Goal: Information Seeking & Learning: Learn about a topic

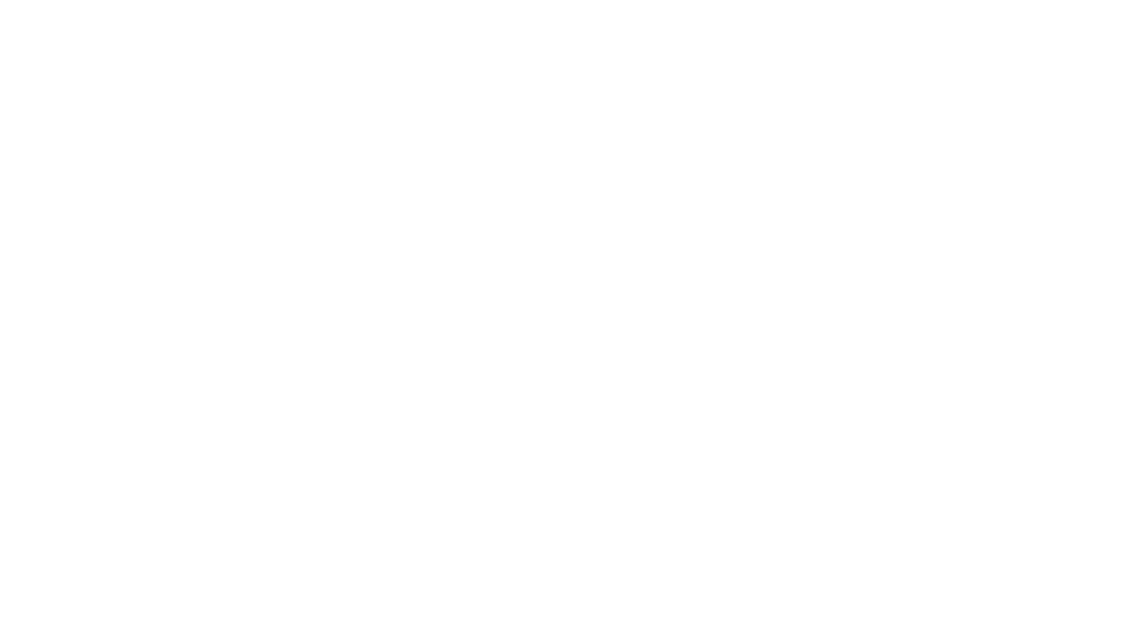
select select "Song"
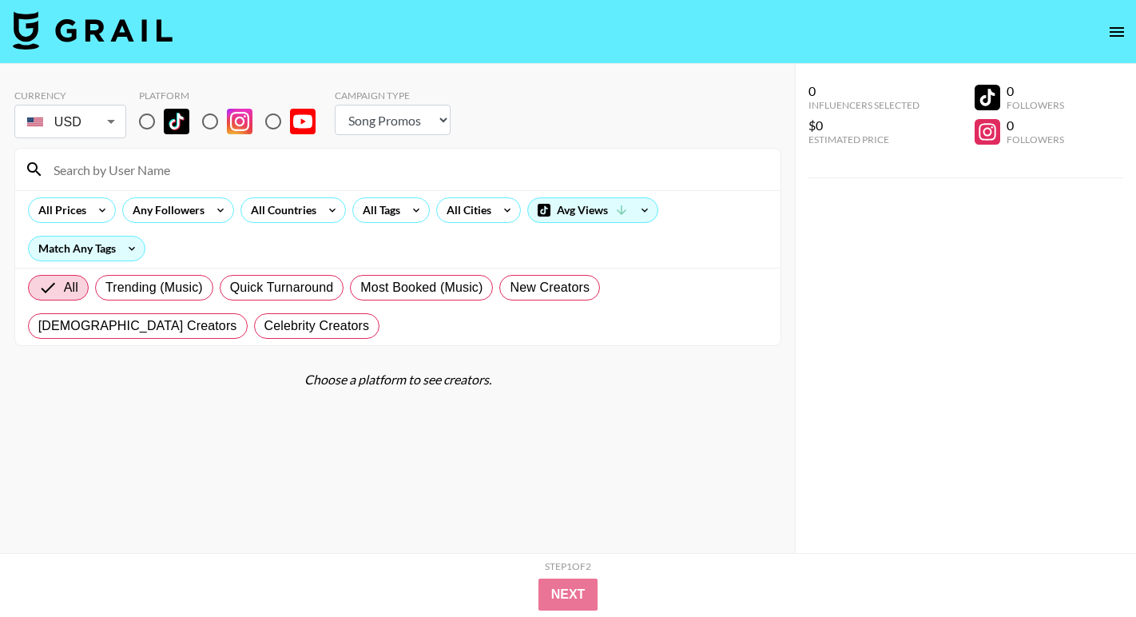
click at [145, 113] on input "radio" at bounding box center [147, 122] width 34 height 34
radio input "true"
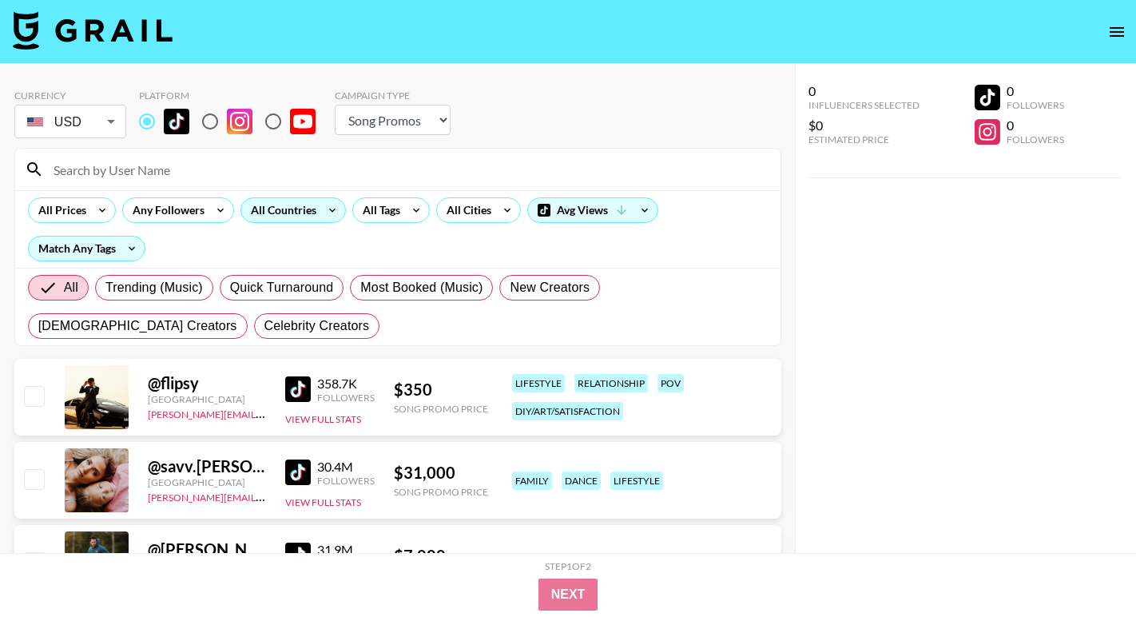
click at [294, 211] on div "All Countries" at bounding box center [280, 210] width 78 height 24
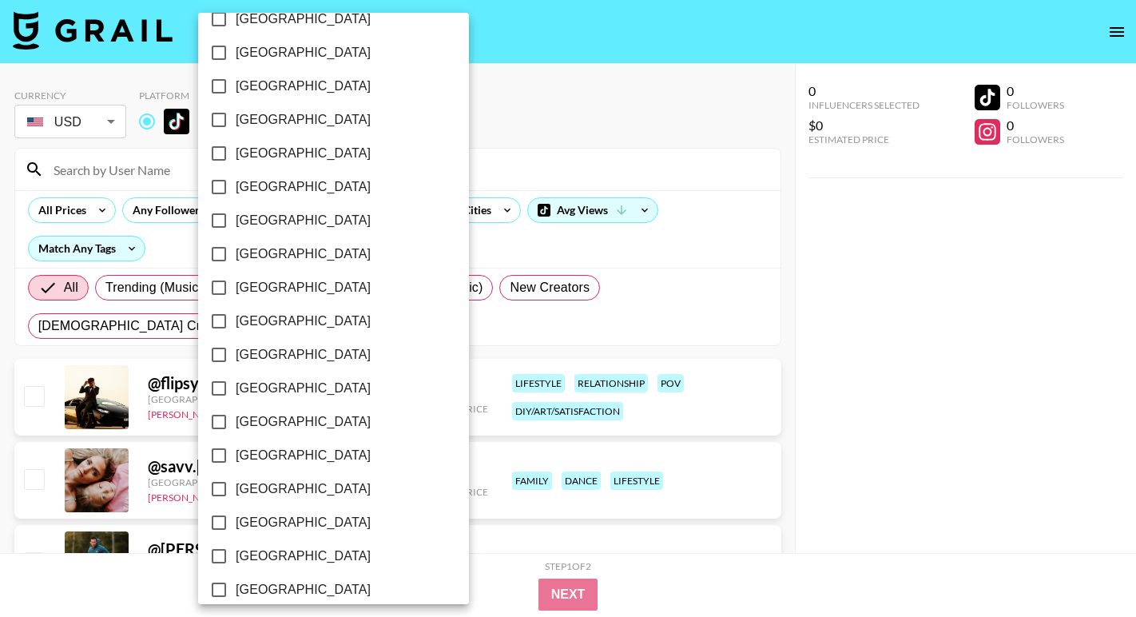
scroll to position [1246, 0]
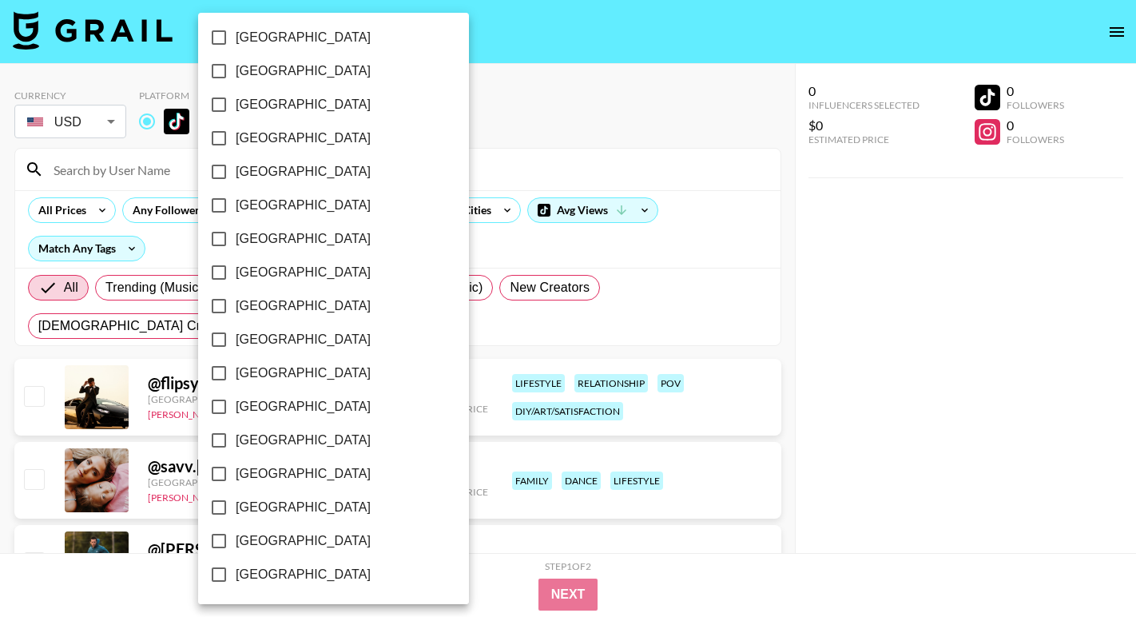
click at [272, 537] on span "[GEOGRAPHIC_DATA]" at bounding box center [303, 540] width 135 height 19
click at [236, 537] on input "[GEOGRAPHIC_DATA]" at bounding box center [219, 541] width 34 height 34
checkbox input "true"
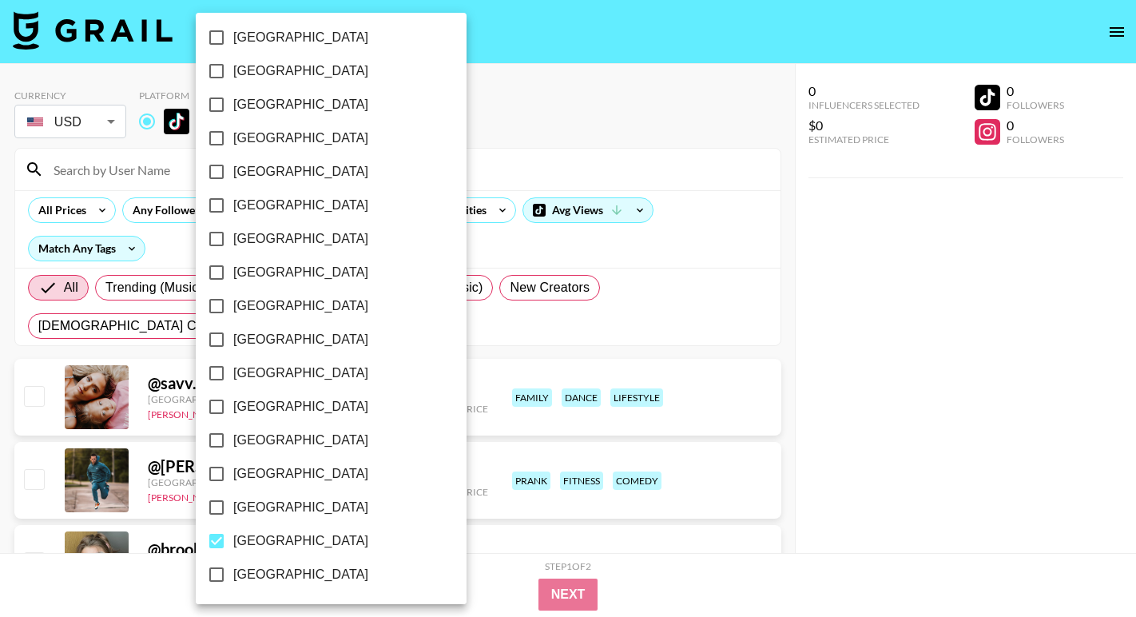
click at [561, 155] on div at bounding box center [568, 308] width 1136 height 617
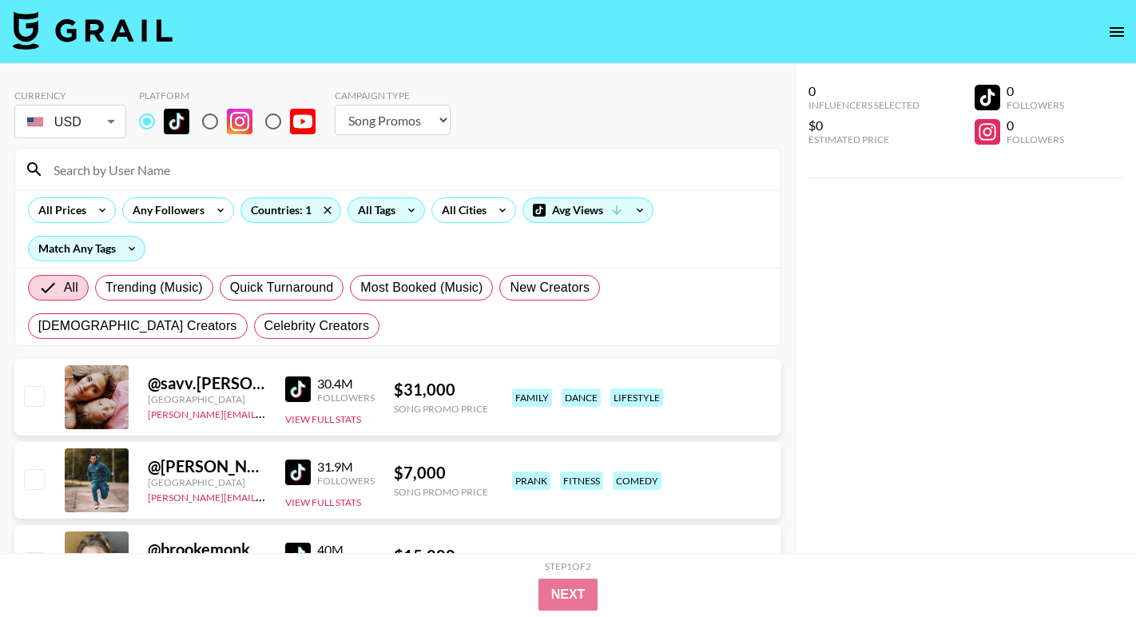
click at [391, 210] on div "All Tags" at bounding box center [373, 210] width 50 height 24
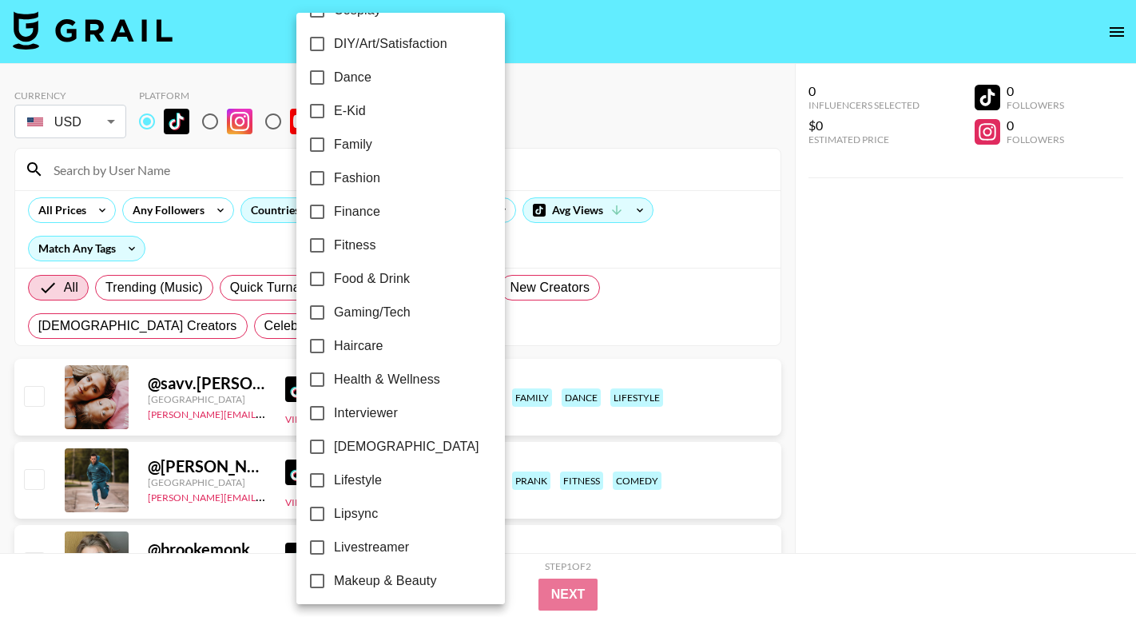
scroll to position [371, 0]
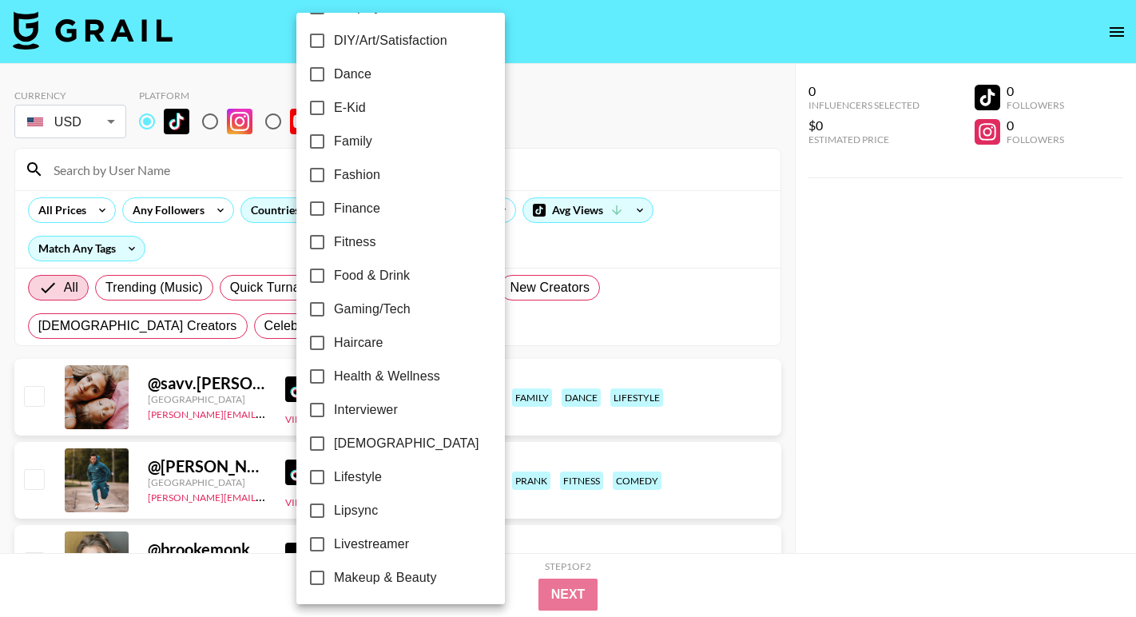
click at [352, 511] on span "Lipsync" at bounding box center [356, 510] width 44 height 19
click at [334, 511] on input "Lipsync" at bounding box center [317, 511] width 34 height 34
checkbox input "true"
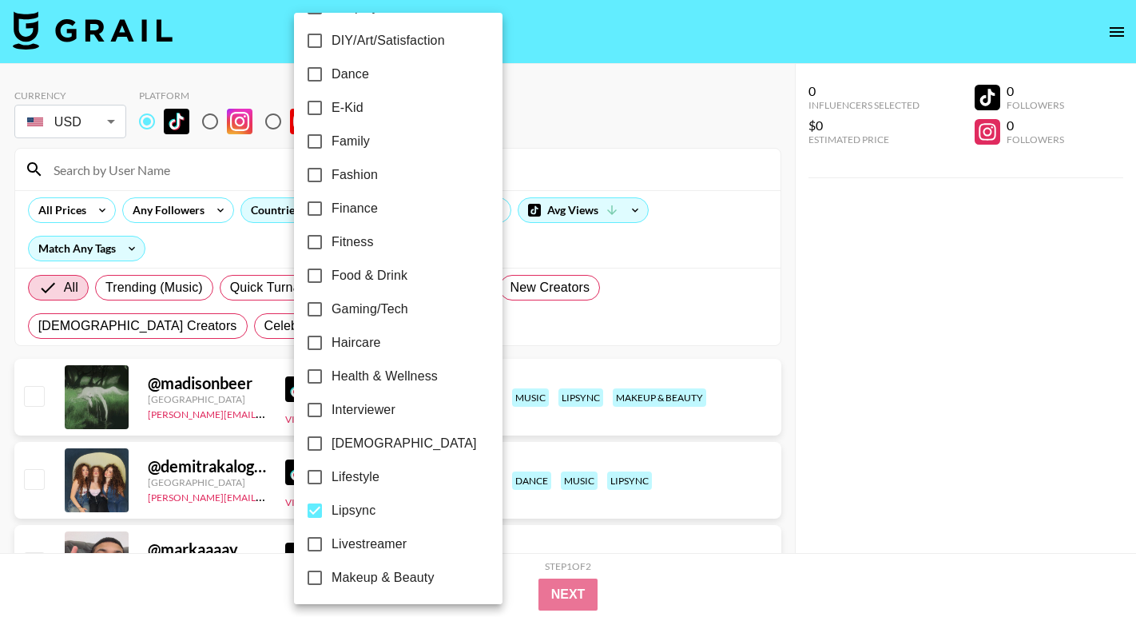
click at [676, 221] on div at bounding box center [568, 308] width 1136 height 617
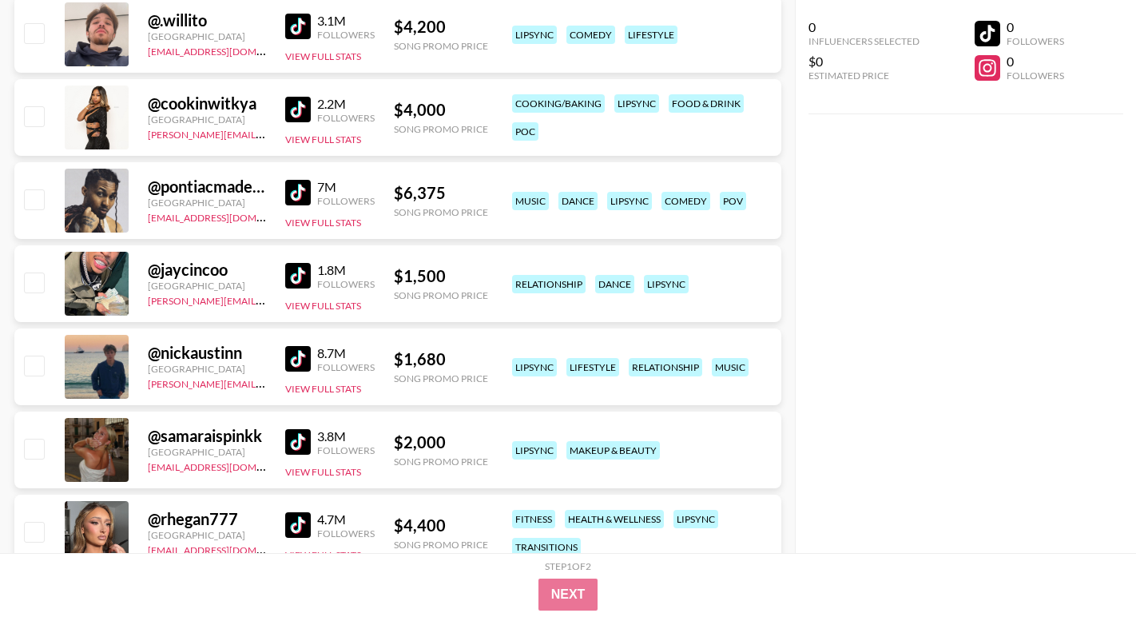
scroll to position [862, 0]
click at [291, 360] on img at bounding box center [298, 358] width 26 height 26
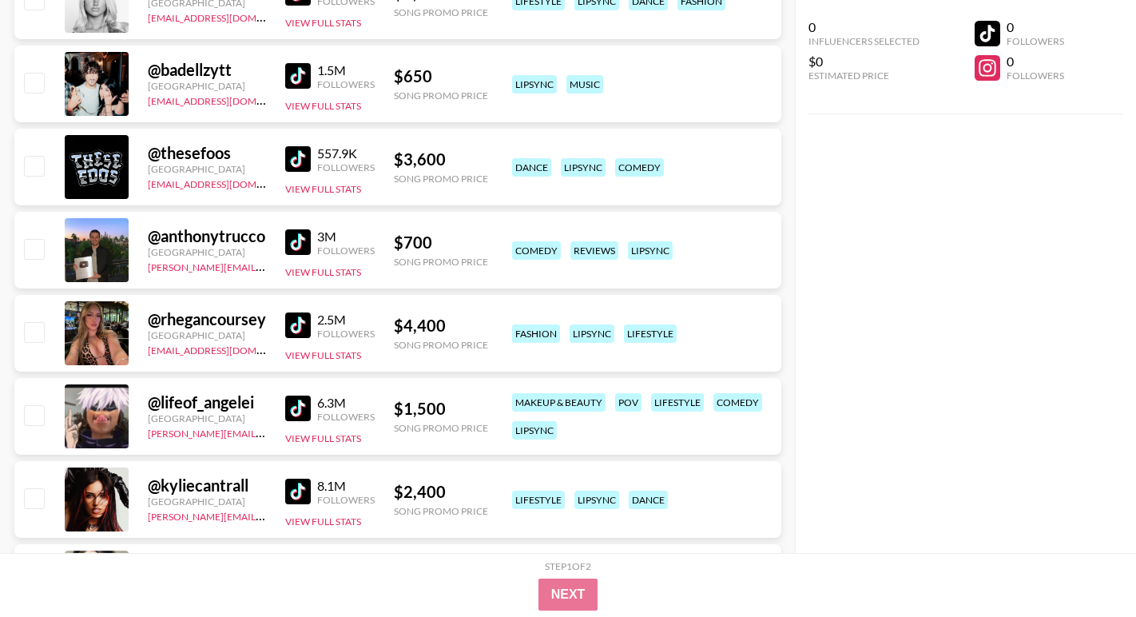
scroll to position [2065, 0]
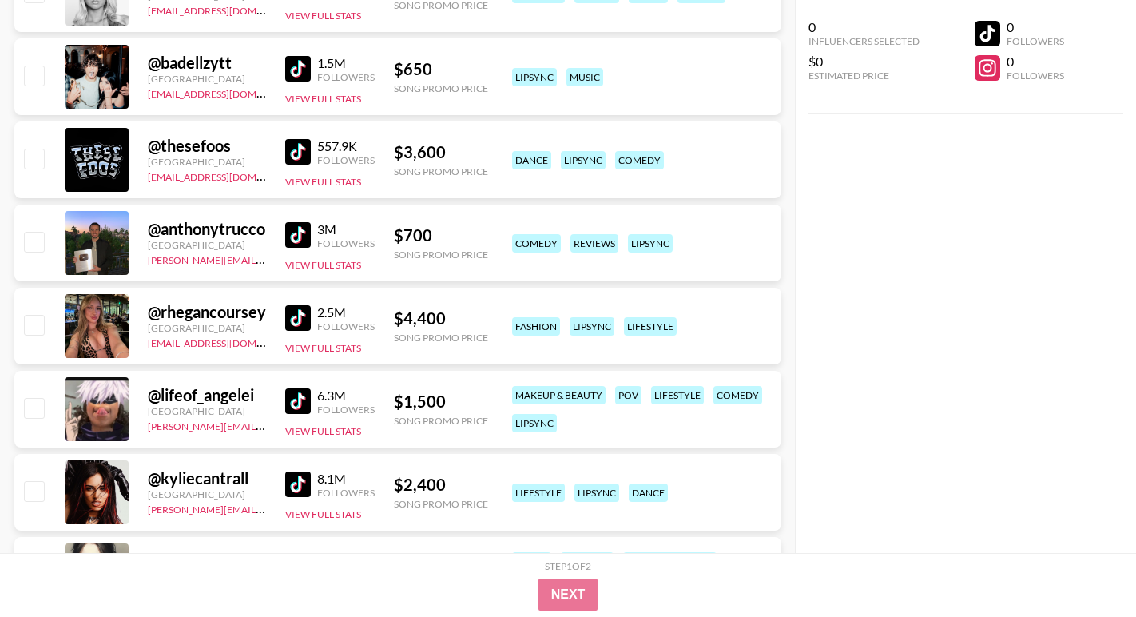
click at [288, 69] on img at bounding box center [298, 69] width 26 height 26
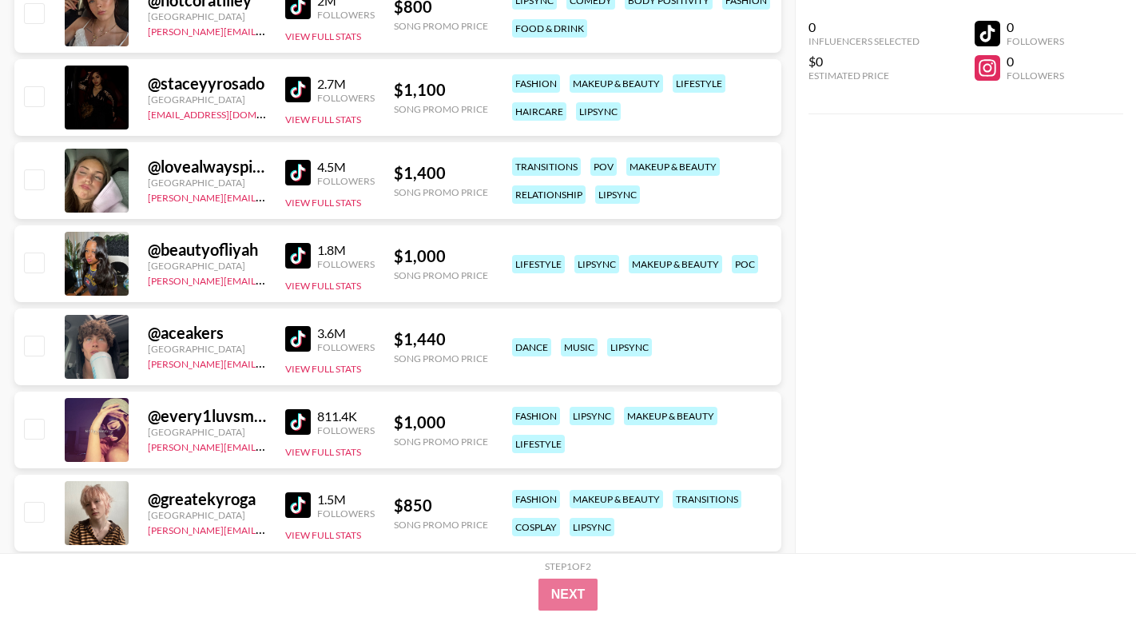
scroll to position [2968, 0]
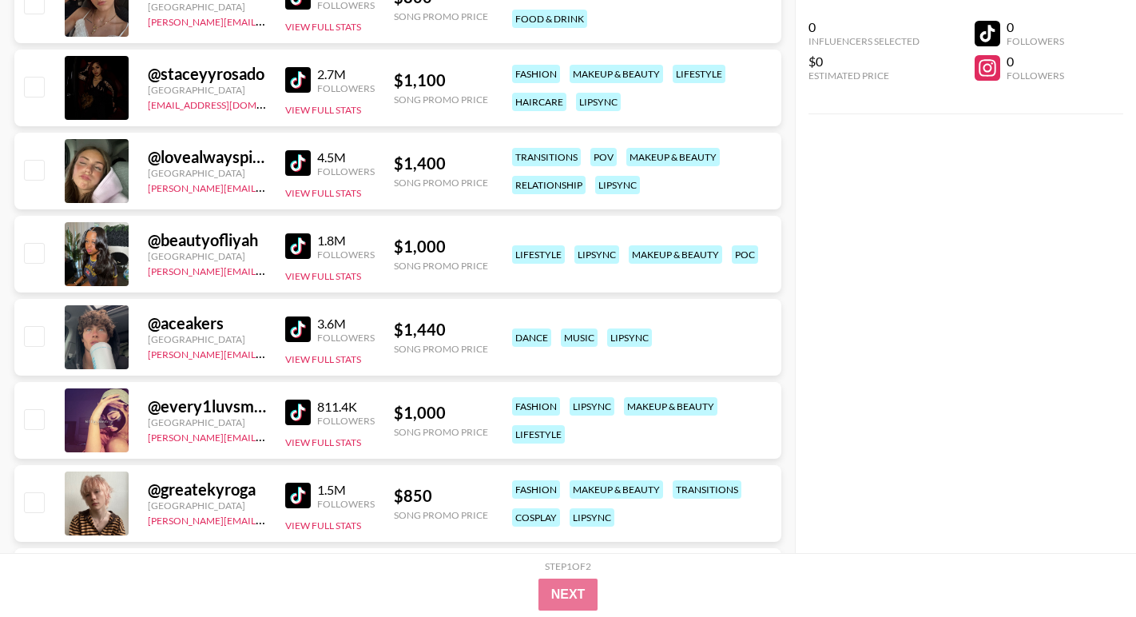
click at [302, 331] on img at bounding box center [298, 329] width 26 height 26
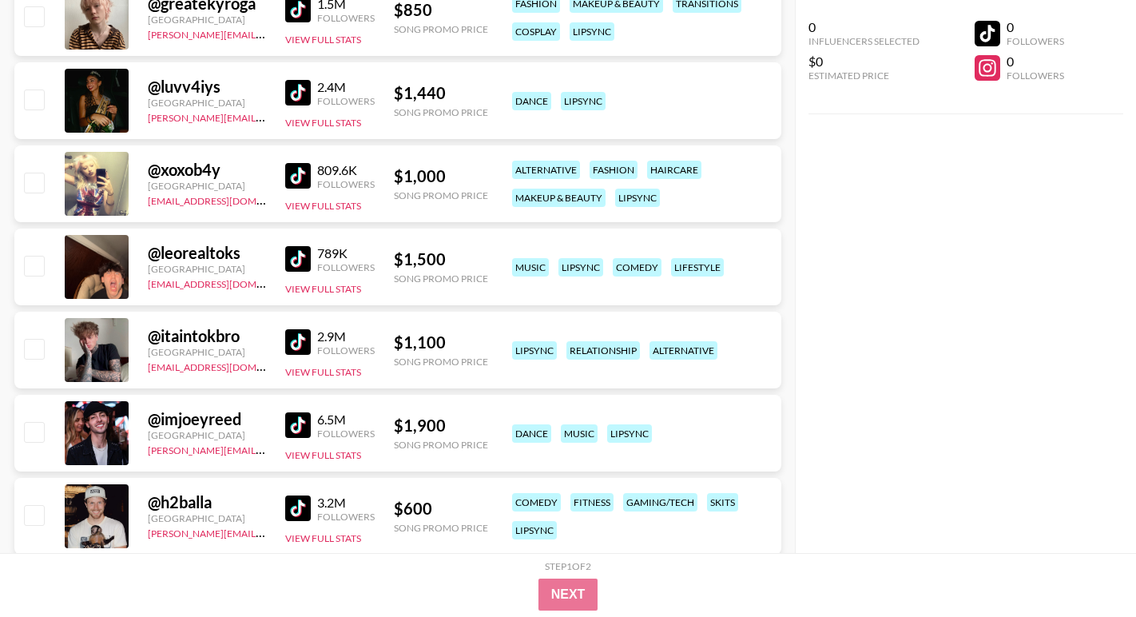
scroll to position [3459, 0]
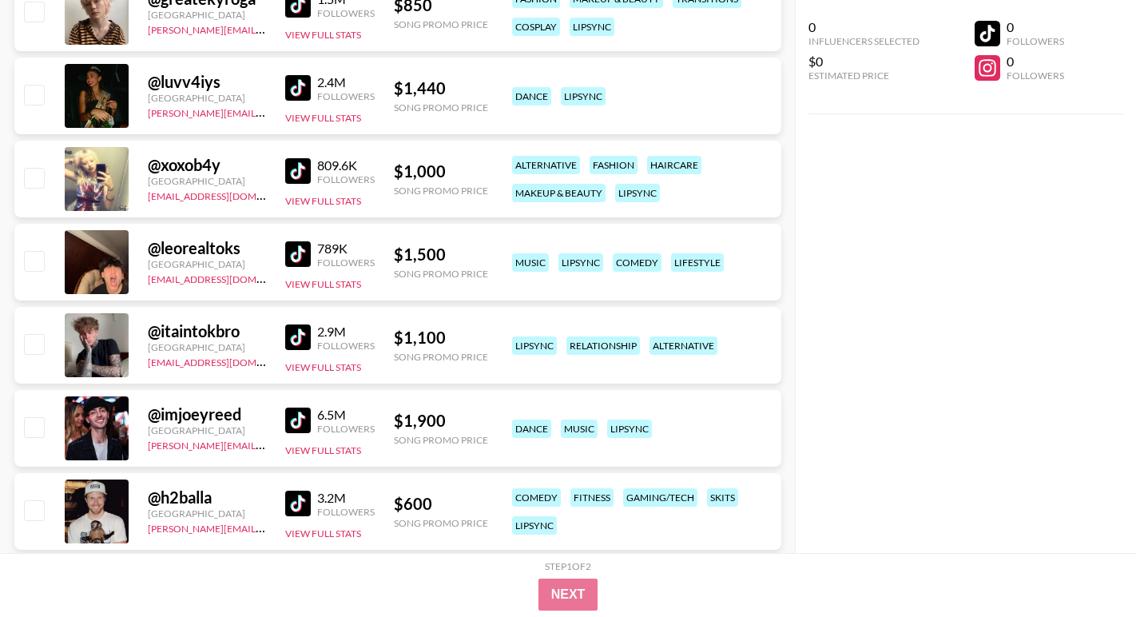
click at [293, 253] on img at bounding box center [298, 254] width 26 height 26
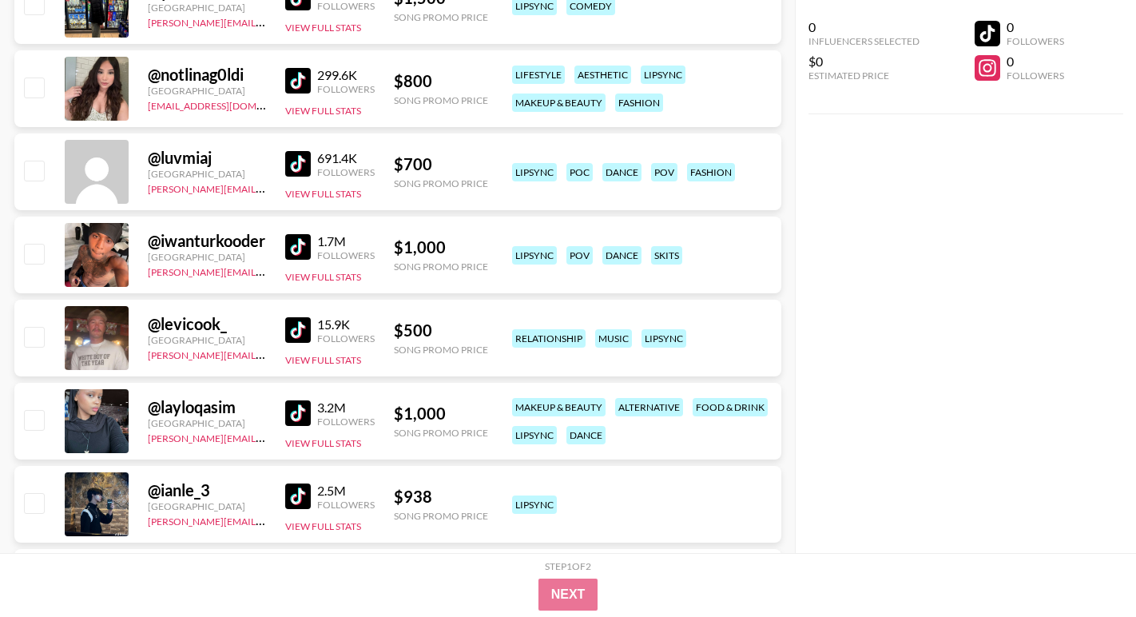
scroll to position [4063, 0]
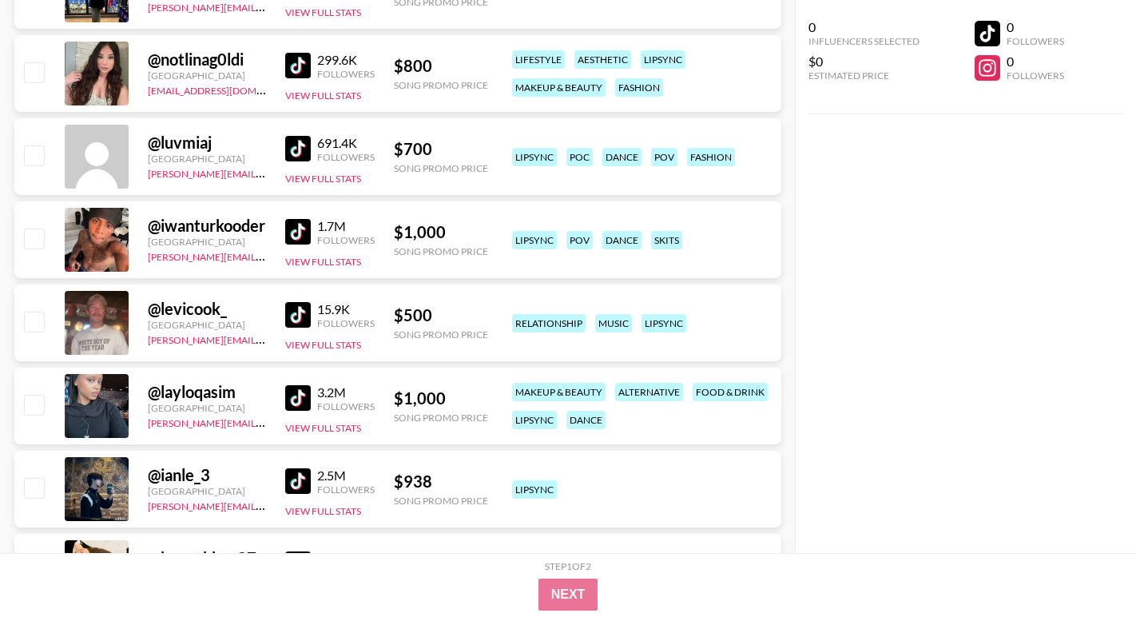
click at [301, 315] on img at bounding box center [298, 315] width 26 height 26
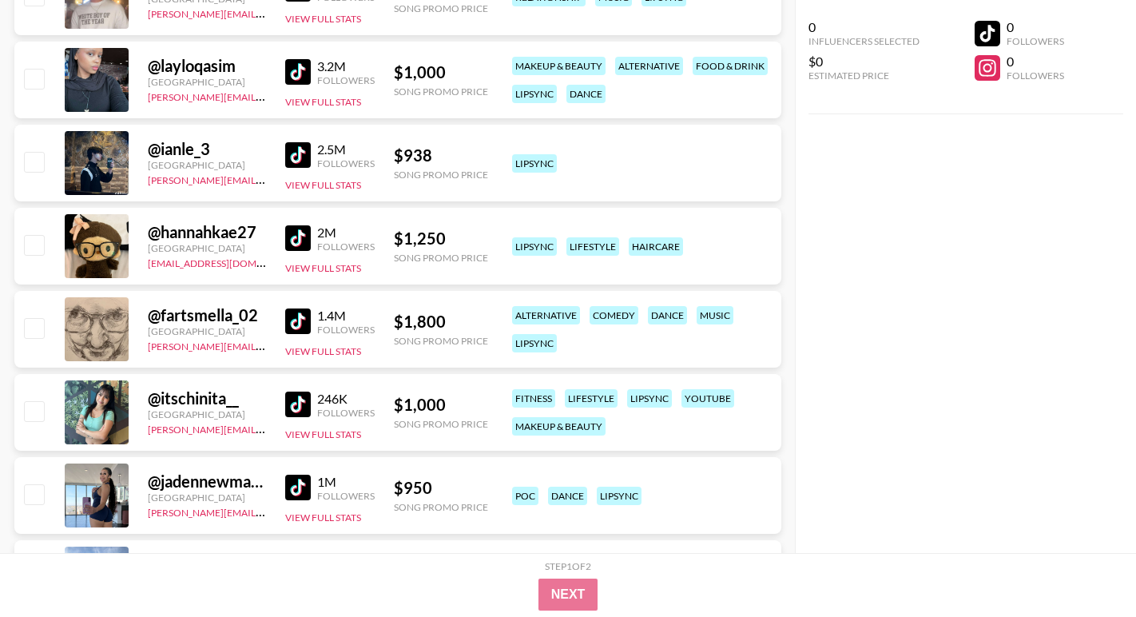
scroll to position [4390, 0]
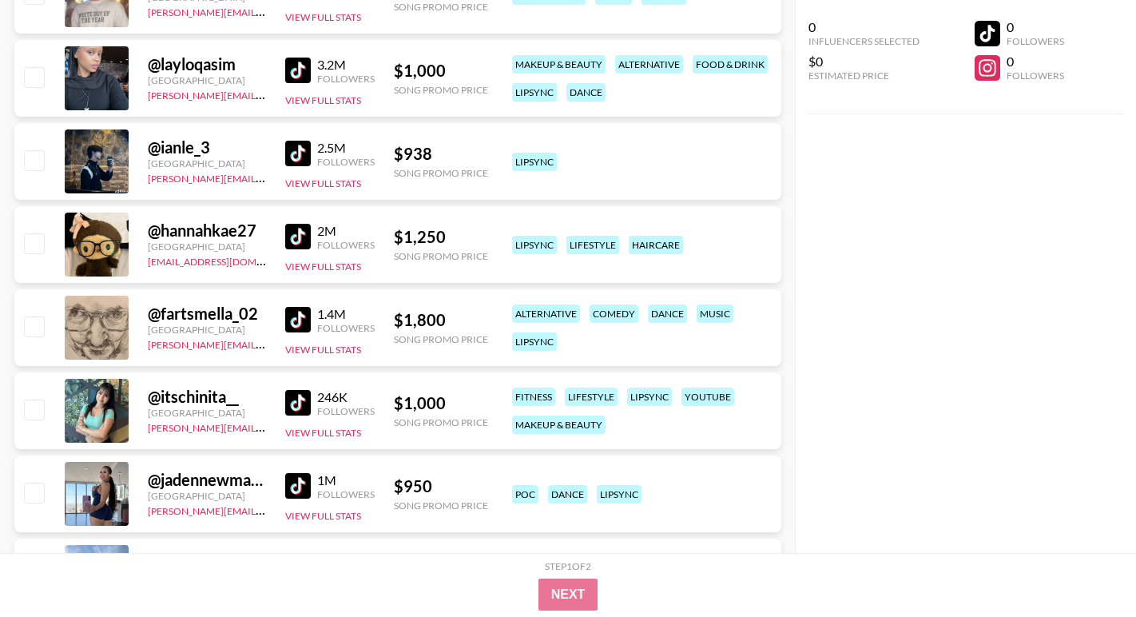
click at [303, 323] on img at bounding box center [298, 320] width 26 height 26
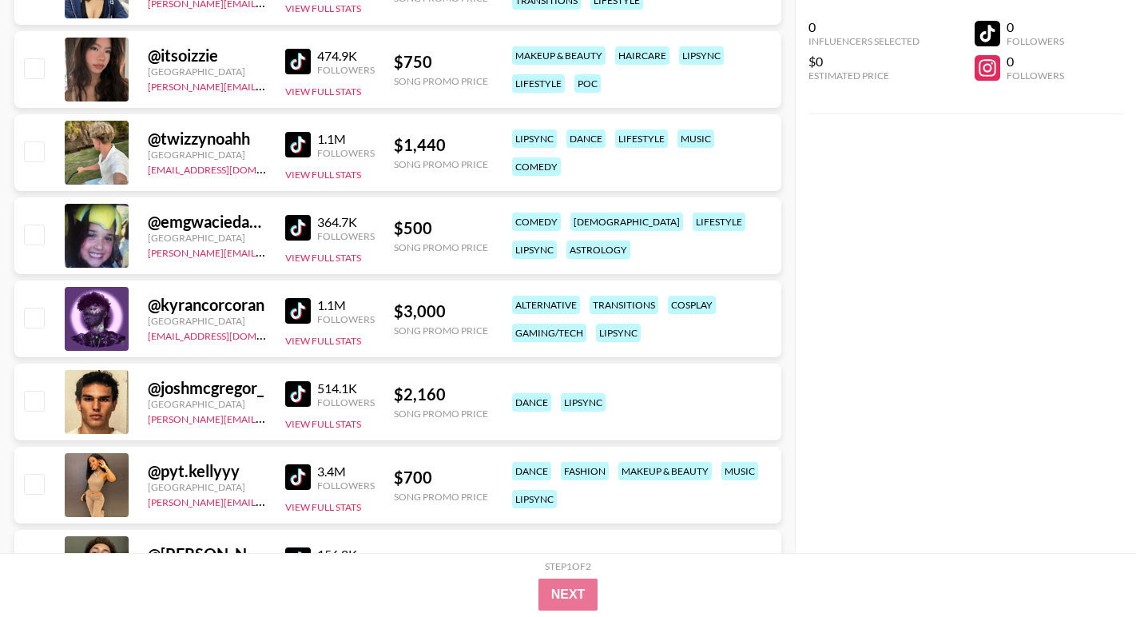
scroll to position [5316, 0]
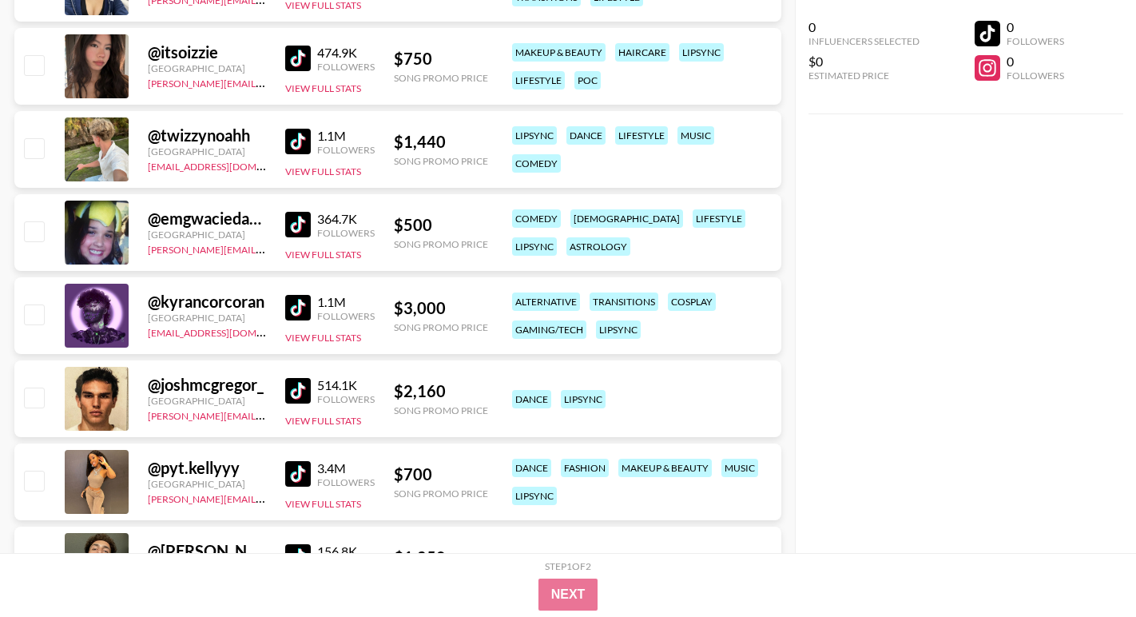
click at [302, 393] on img at bounding box center [298, 391] width 26 height 26
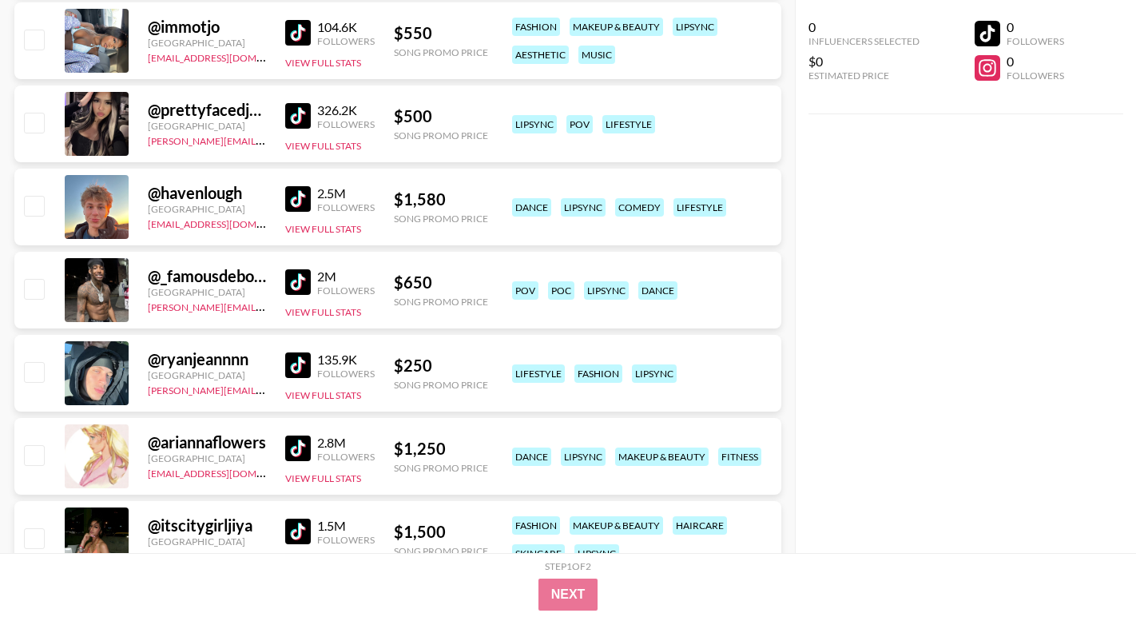
scroll to position [6678, 0]
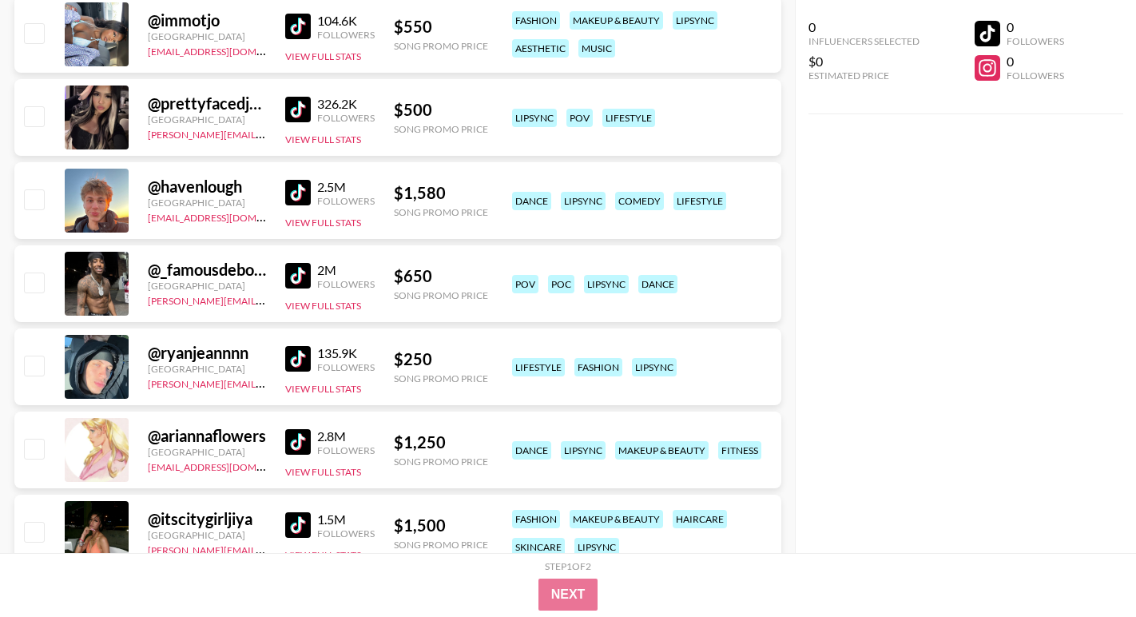
click at [295, 364] on img at bounding box center [298, 359] width 26 height 26
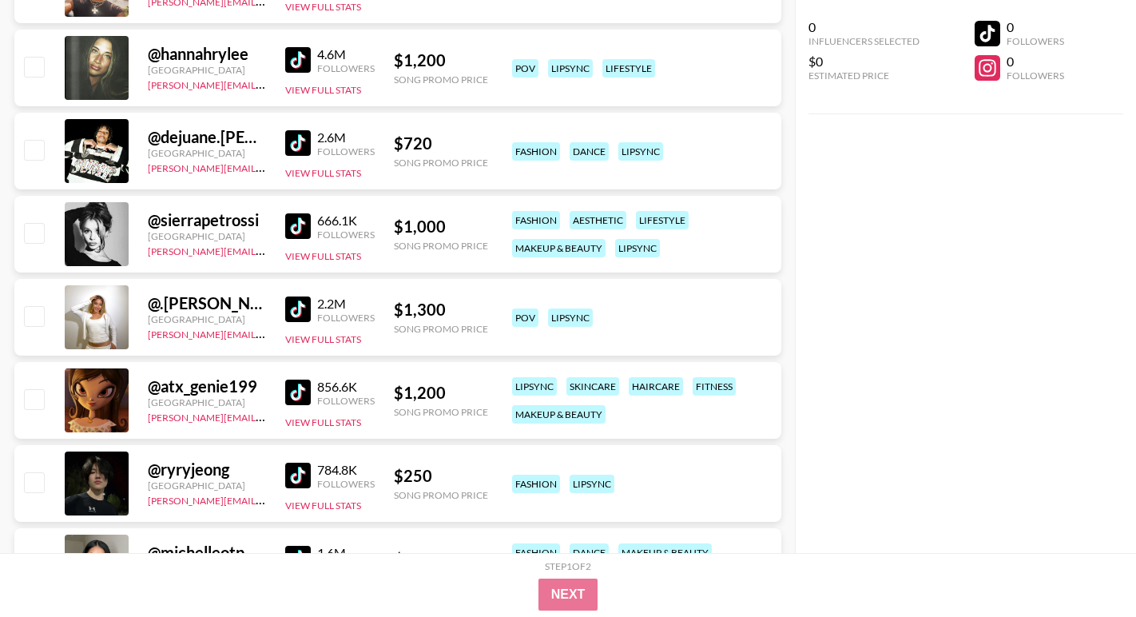
scroll to position [8083, 0]
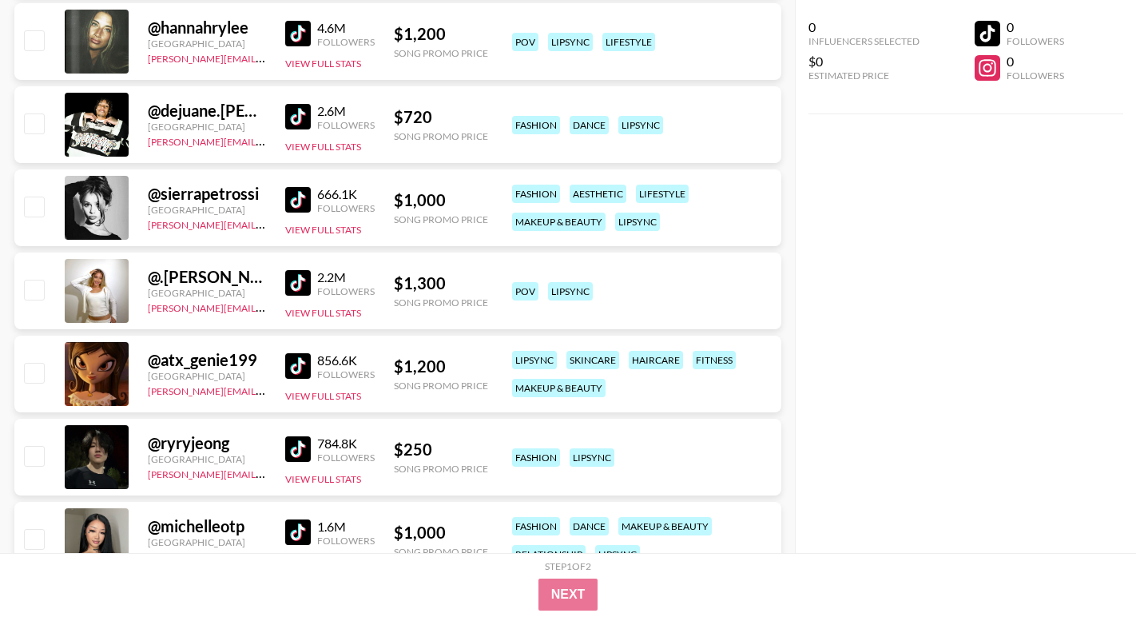
click at [292, 202] on img at bounding box center [298, 200] width 26 height 26
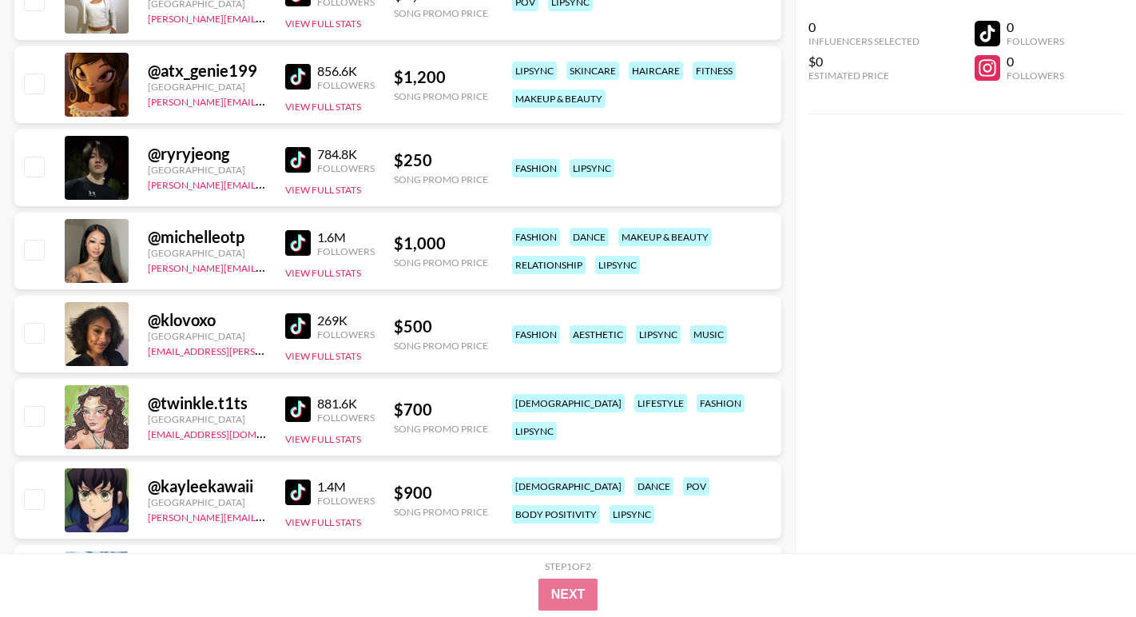
scroll to position [8382, 0]
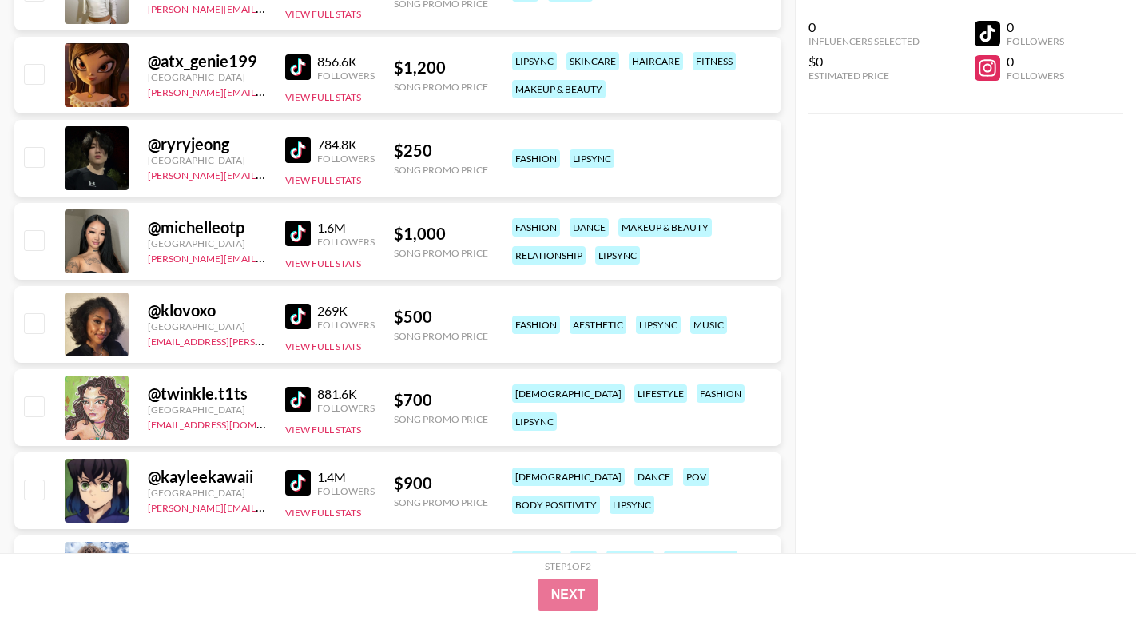
click at [299, 62] on img at bounding box center [298, 67] width 26 height 26
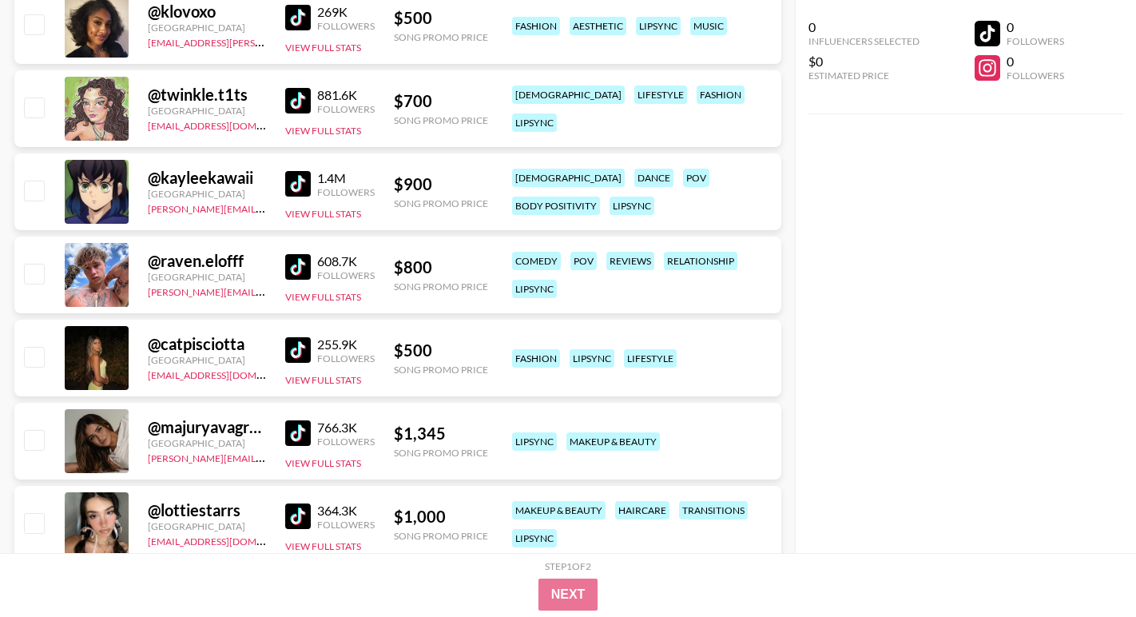
scroll to position [8682, 0]
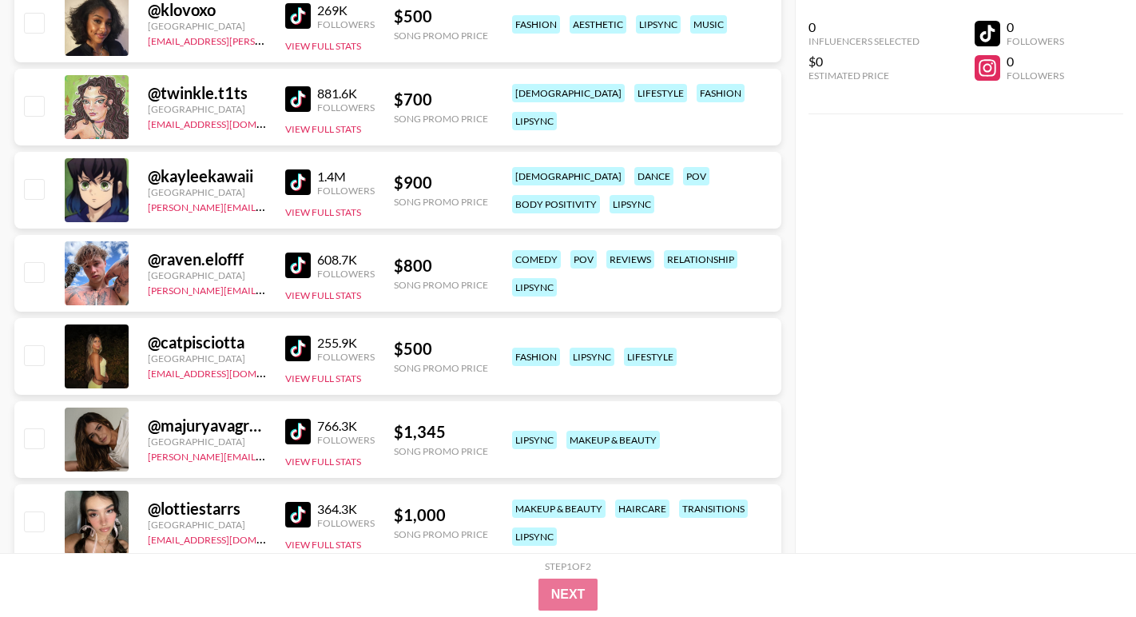
click at [297, 266] on img at bounding box center [298, 265] width 26 height 26
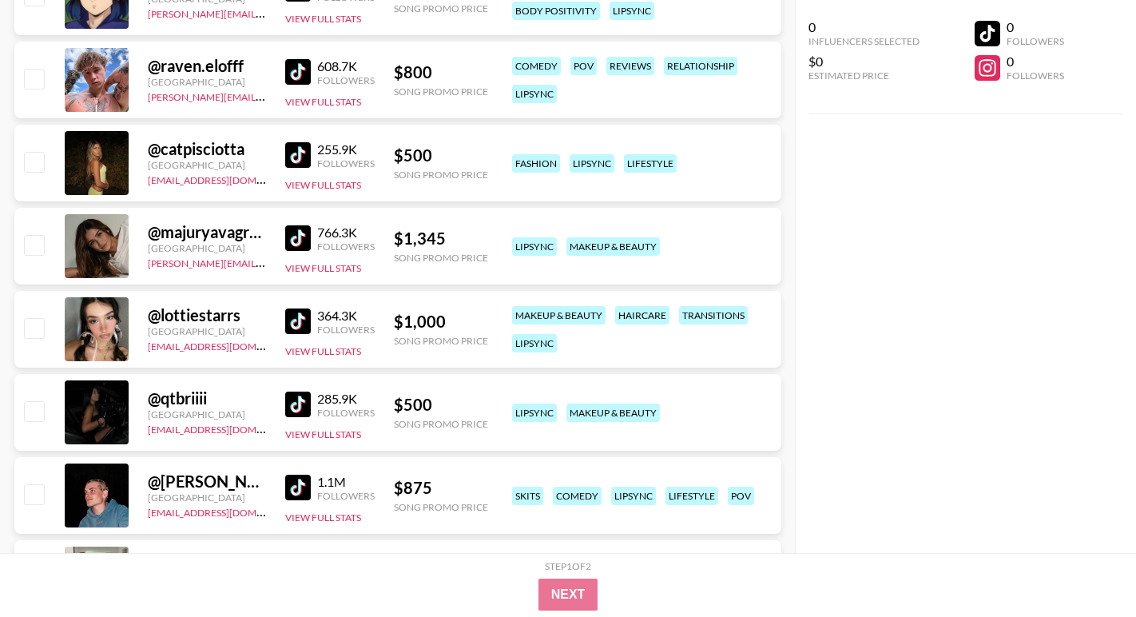
scroll to position [8894, 0]
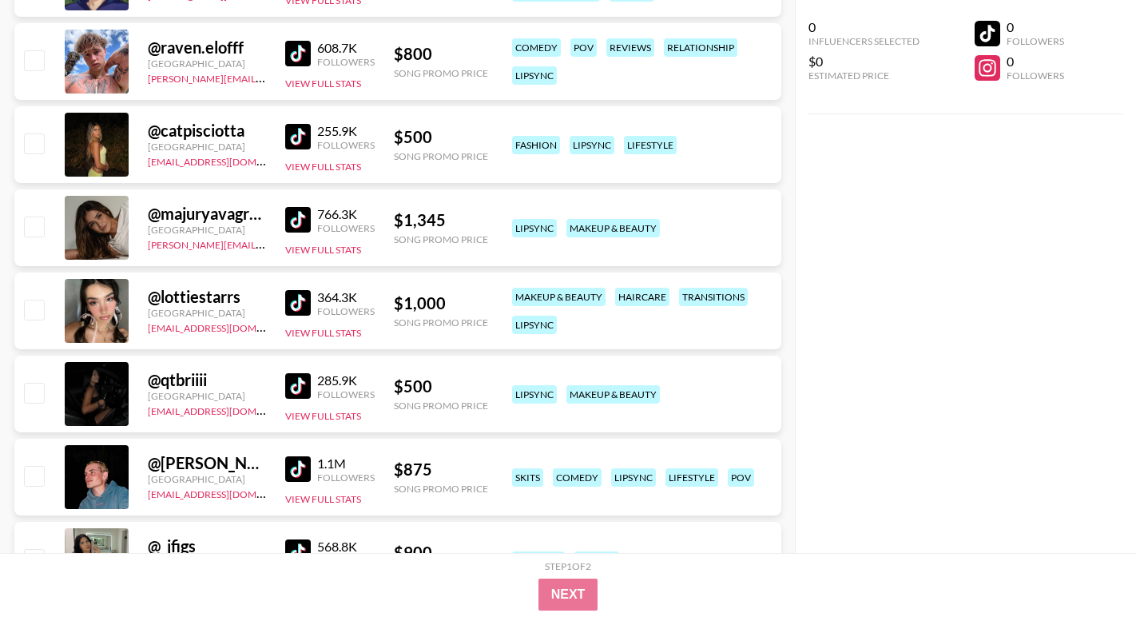
click at [302, 309] on img at bounding box center [298, 303] width 26 height 26
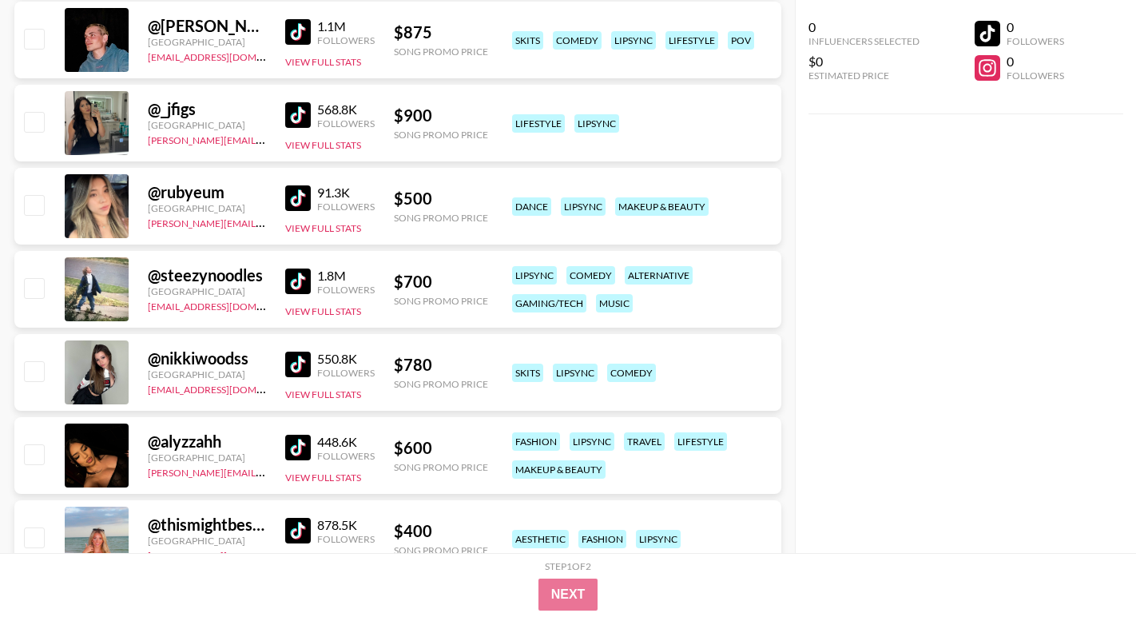
scroll to position [9334, 0]
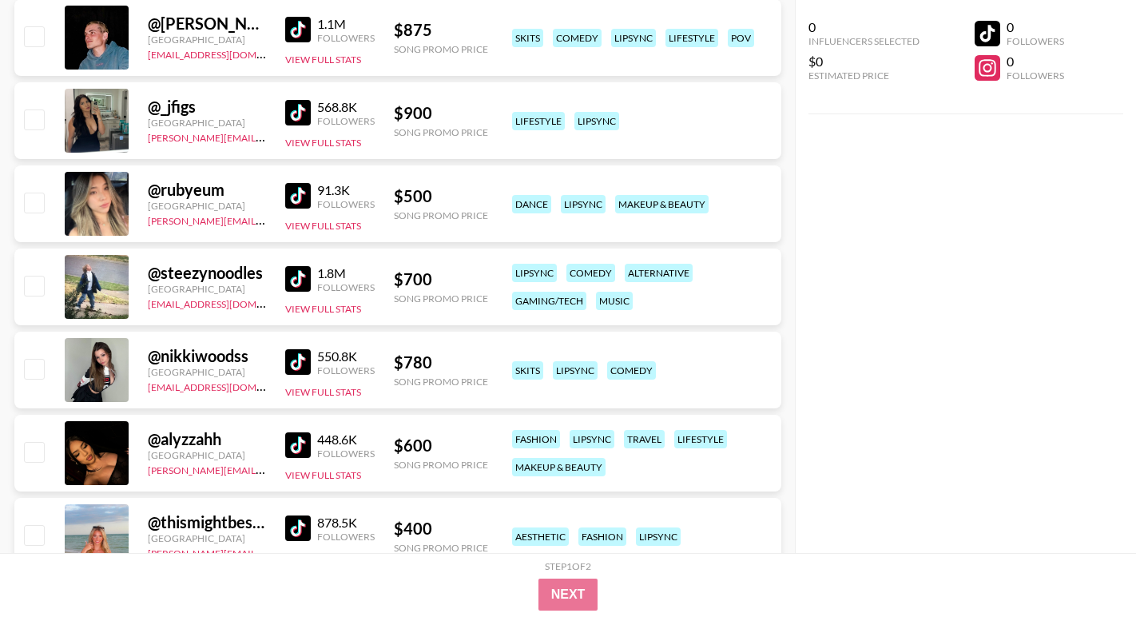
click at [291, 281] on img at bounding box center [298, 279] width 26 height 26
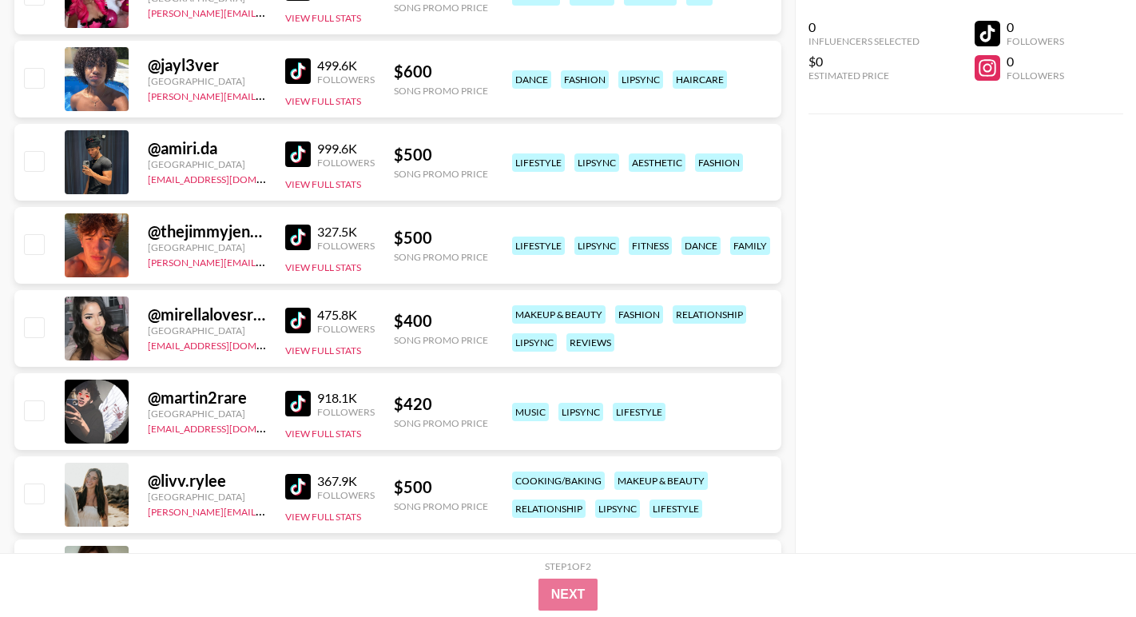
scroll to position [10131, 0]
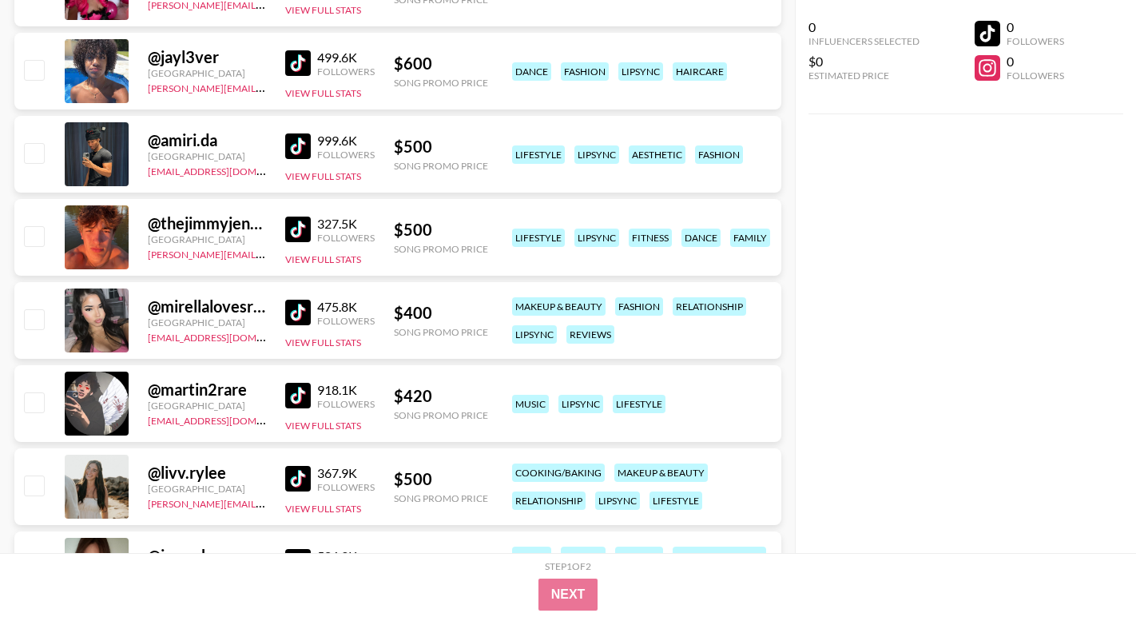
click at [287, 230] on img at bounding box center [298, 230] width 26 height 26
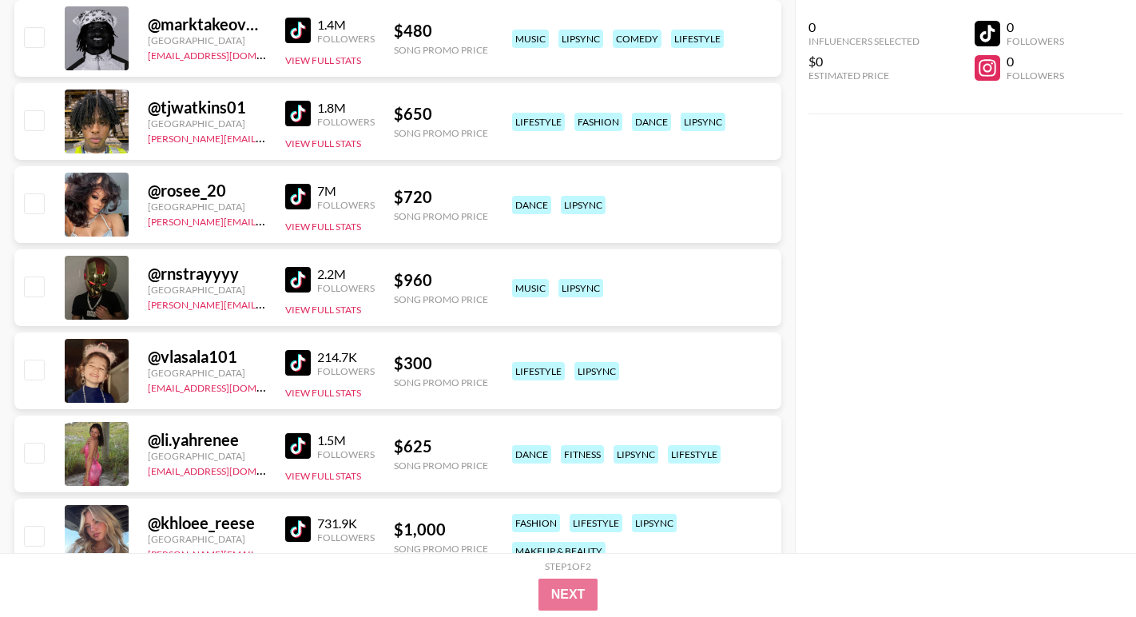
scroll to position [11182, 0]
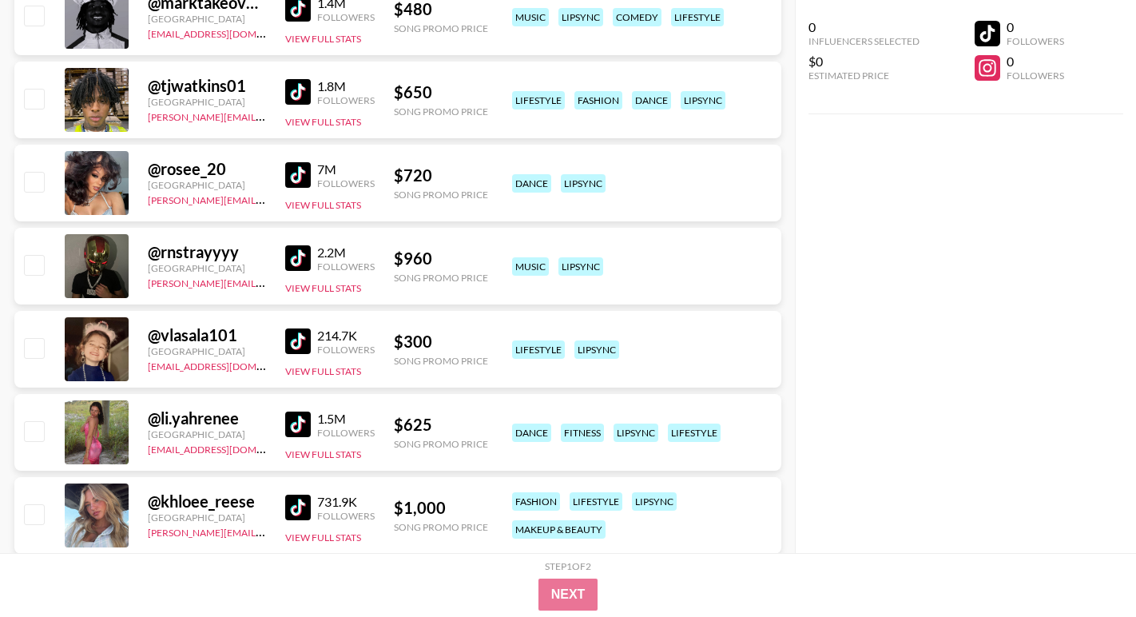
click at [305, 346] on img at bounding box center [298, 341] width 26 height 26
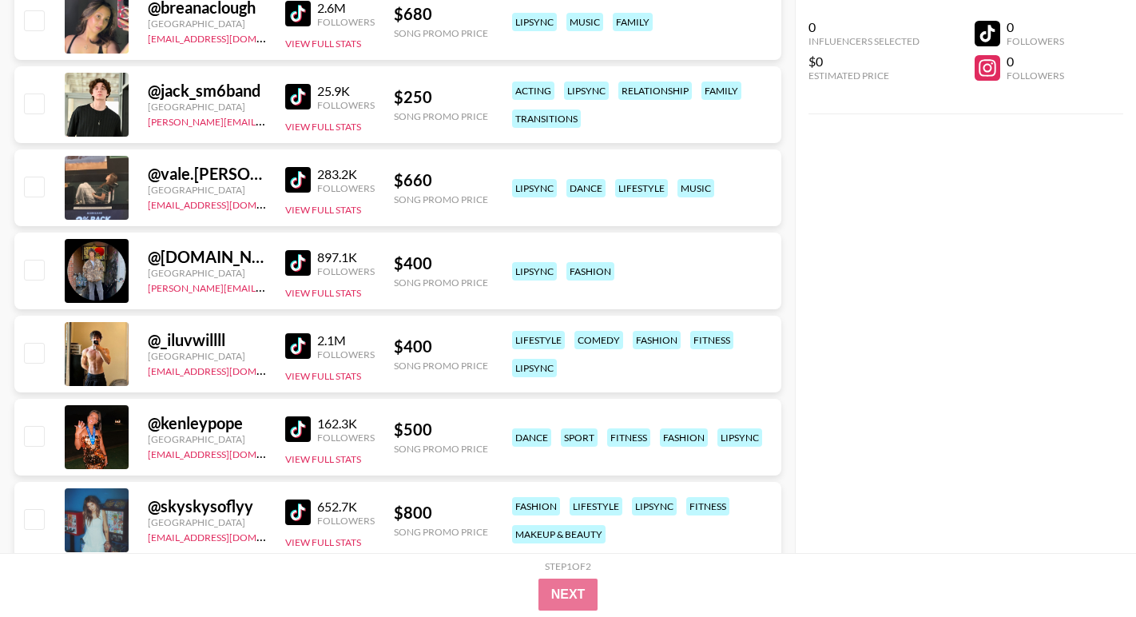
scroll to position [11926, 0]
click at [302, 264] on img at bounding box center [298, 262] width 26 height 26
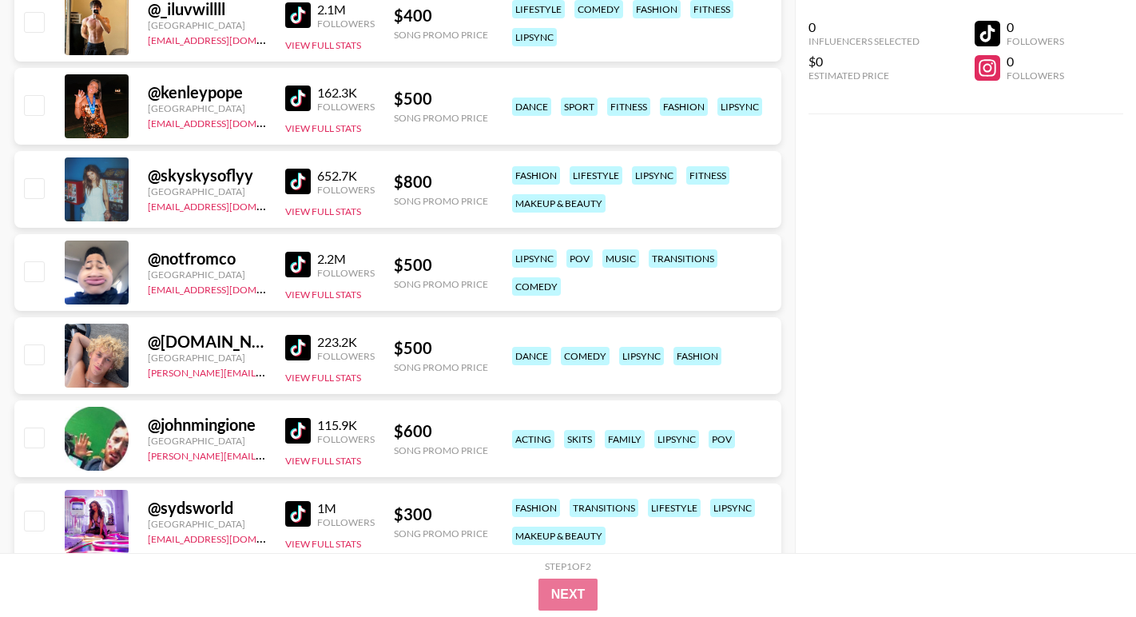
scroll to position [12257, 0]
click at [299, 352] on img at bounding box center [298, 347] width 26 height 26
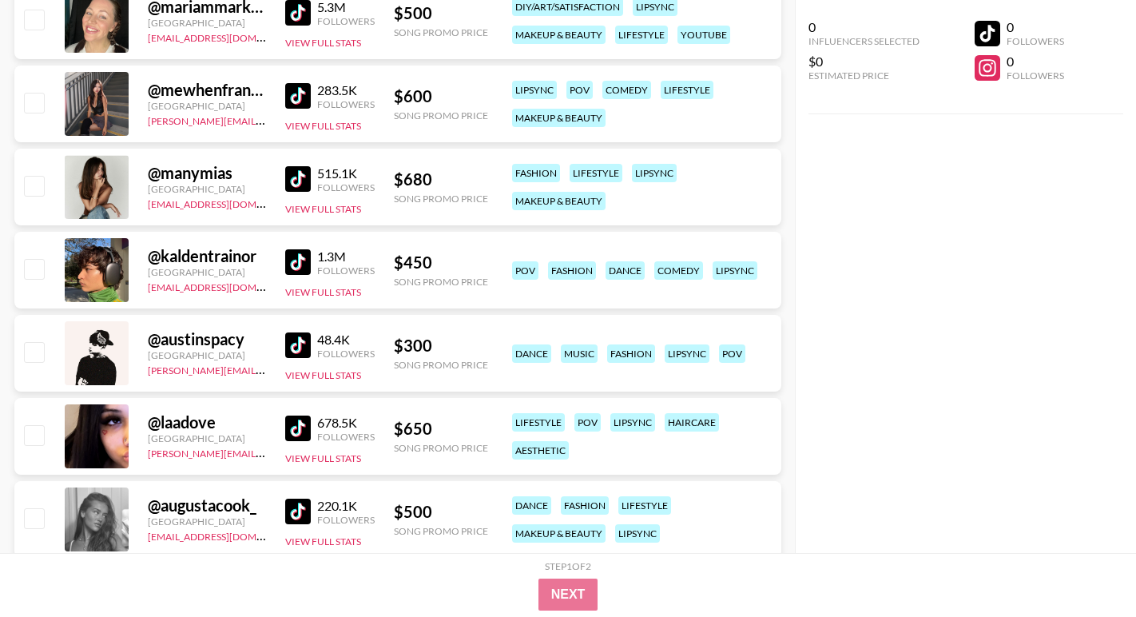
scroll to position [13010, 0]
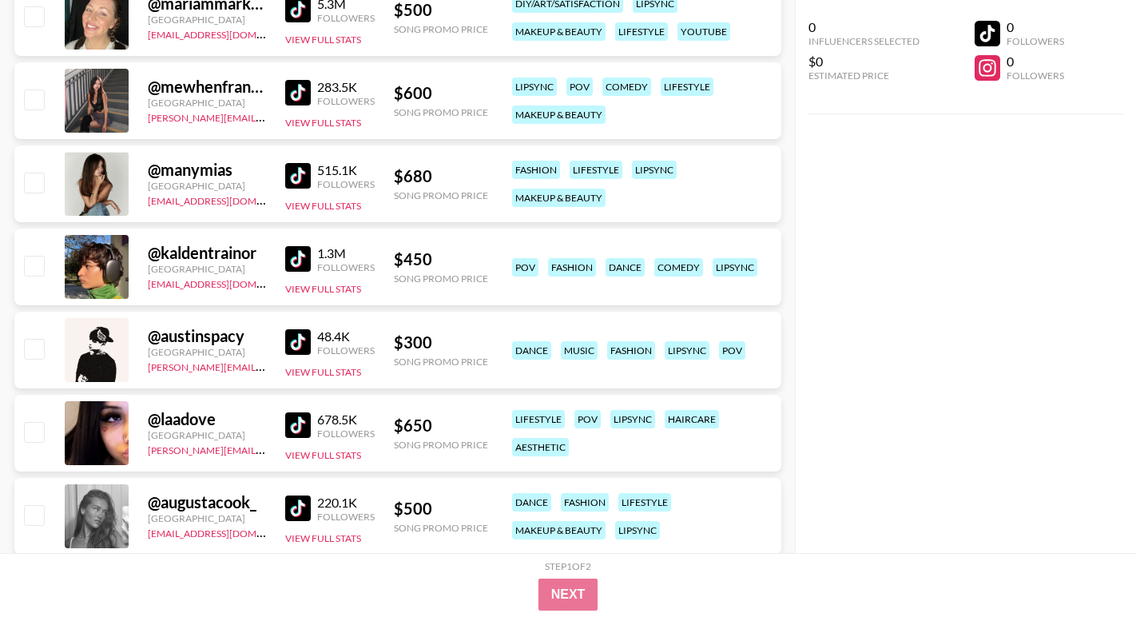
click at [299, 339] on img at bounding box center [298, 342] width 26 height 26
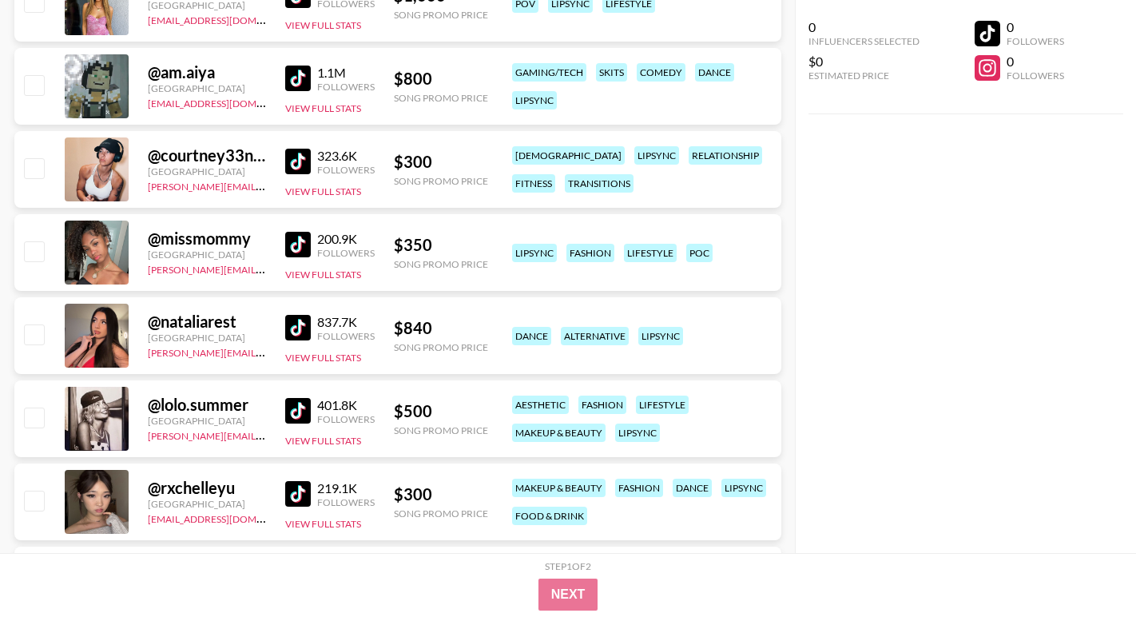
scroll to position [14191, 0]
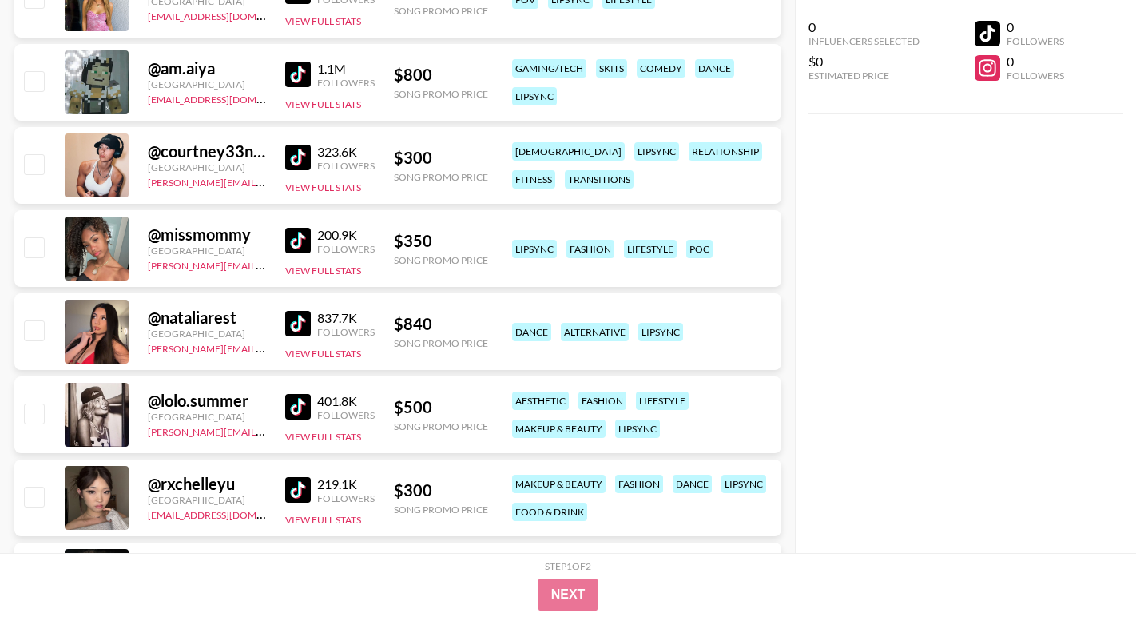
click at [297, 413] on img at bounding box center [298, 407] width 26 height 26
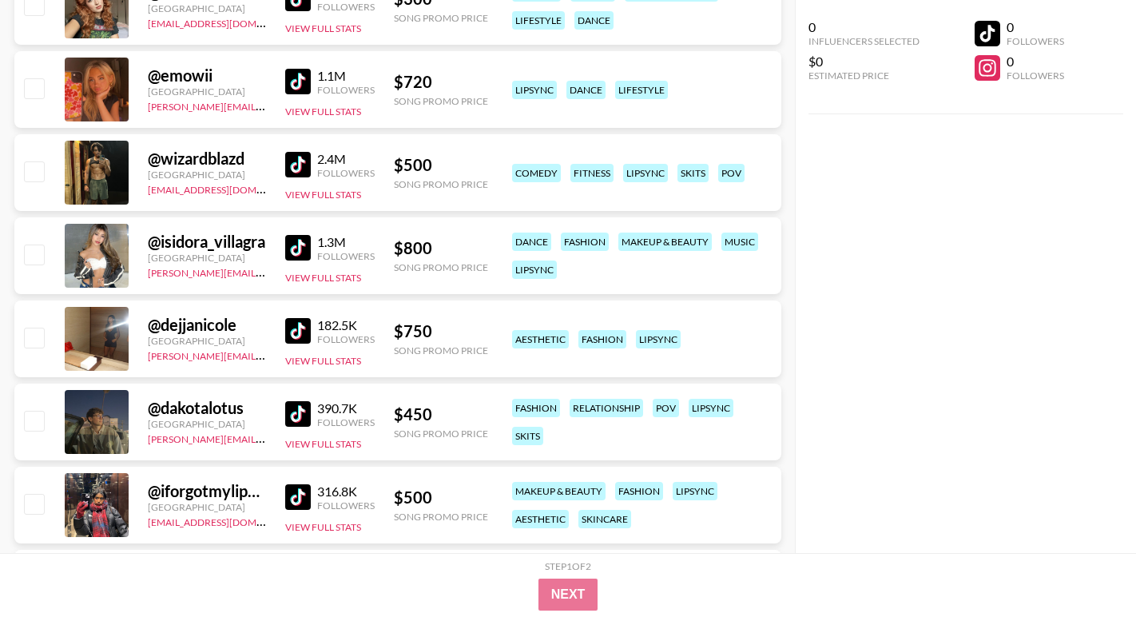
scroll to position [15187, 0]
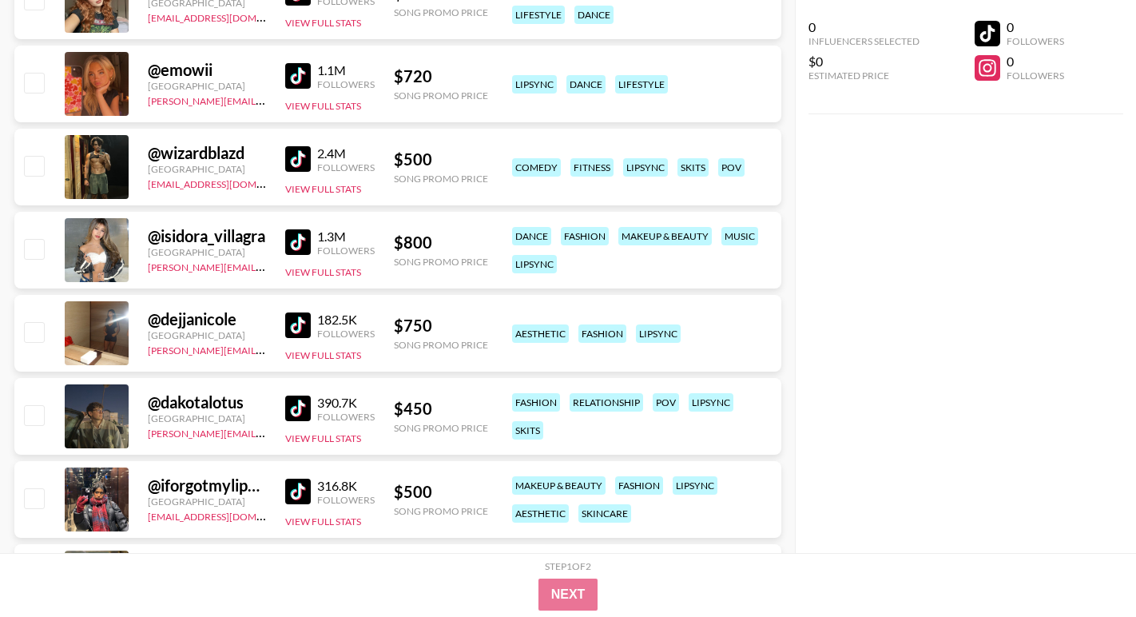
click at [298, 156] on img at bounding box center [298, 159] width 26 height 26
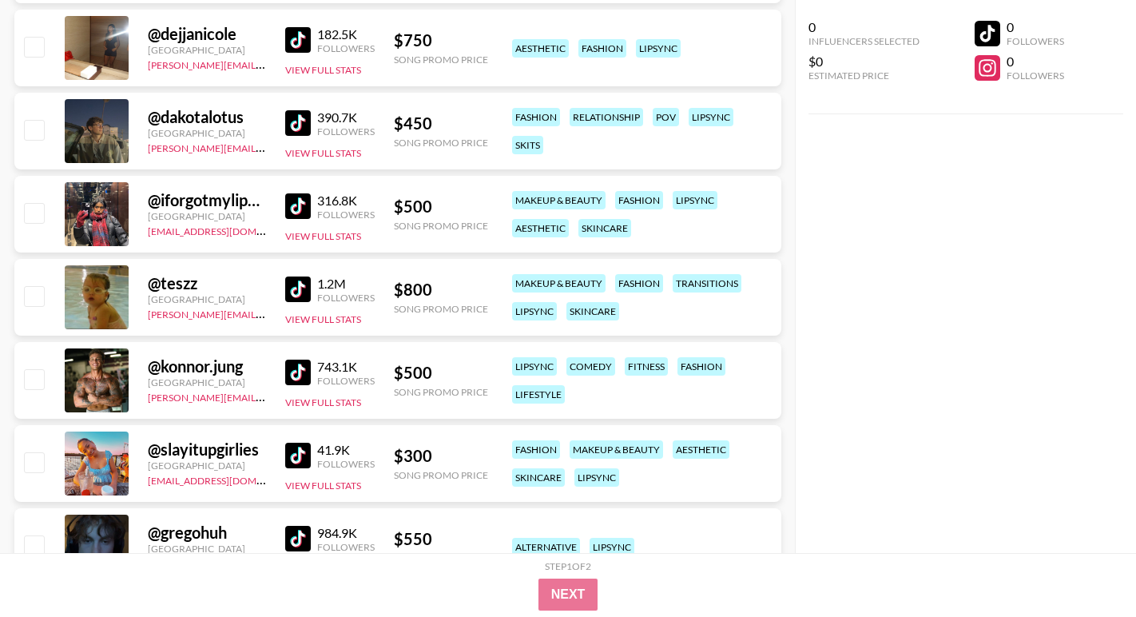
scroll to position [15493, 0]
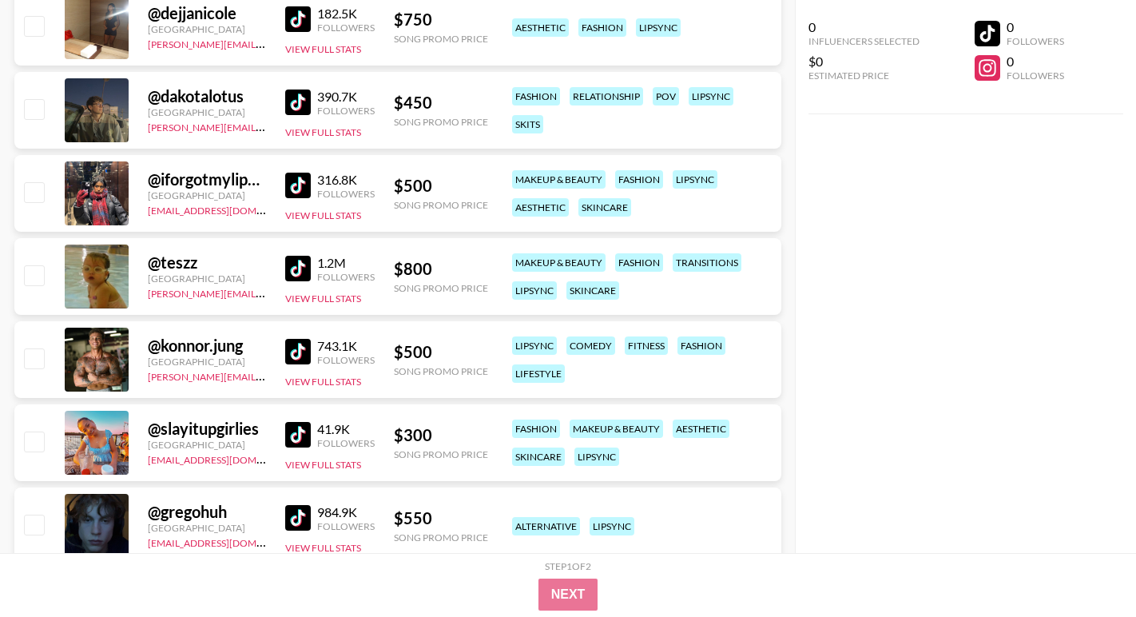
click at [309, 259] on img at bounding box center [298, 269] width 26 height 26
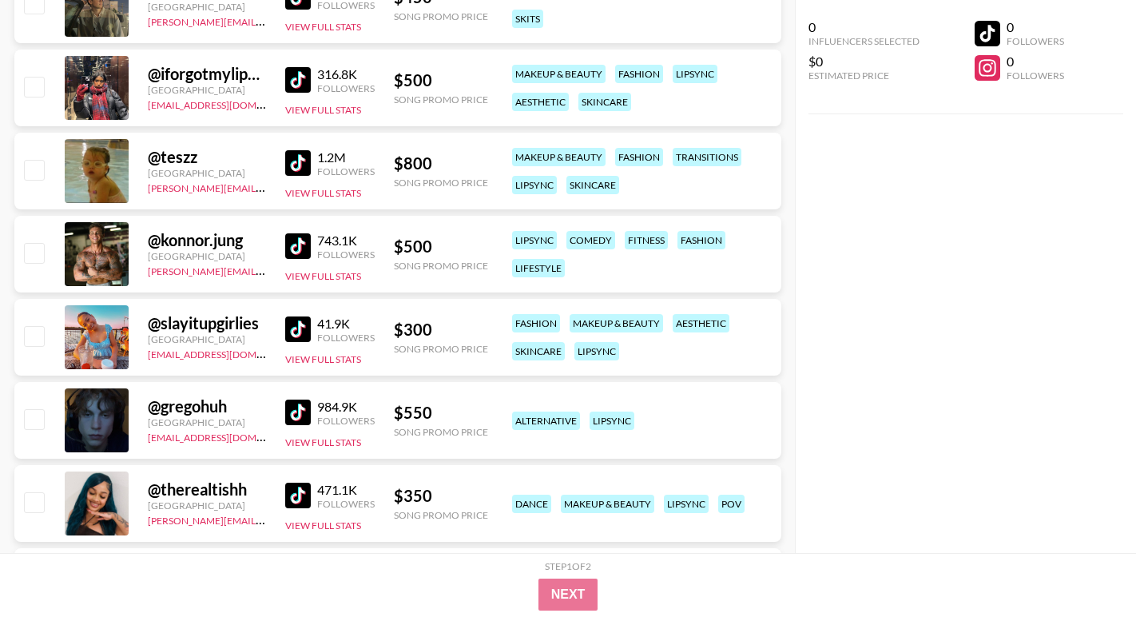
scroll to position [15601, 0]
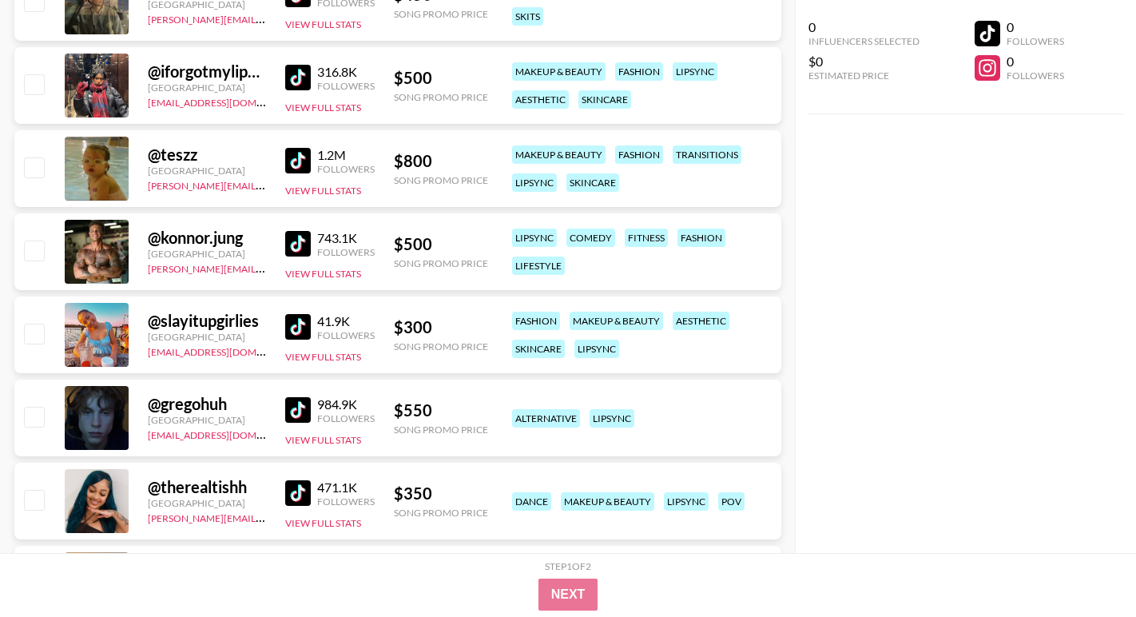
click at [300, 412] on img at bounding box center [298, 410] width 26 height 26
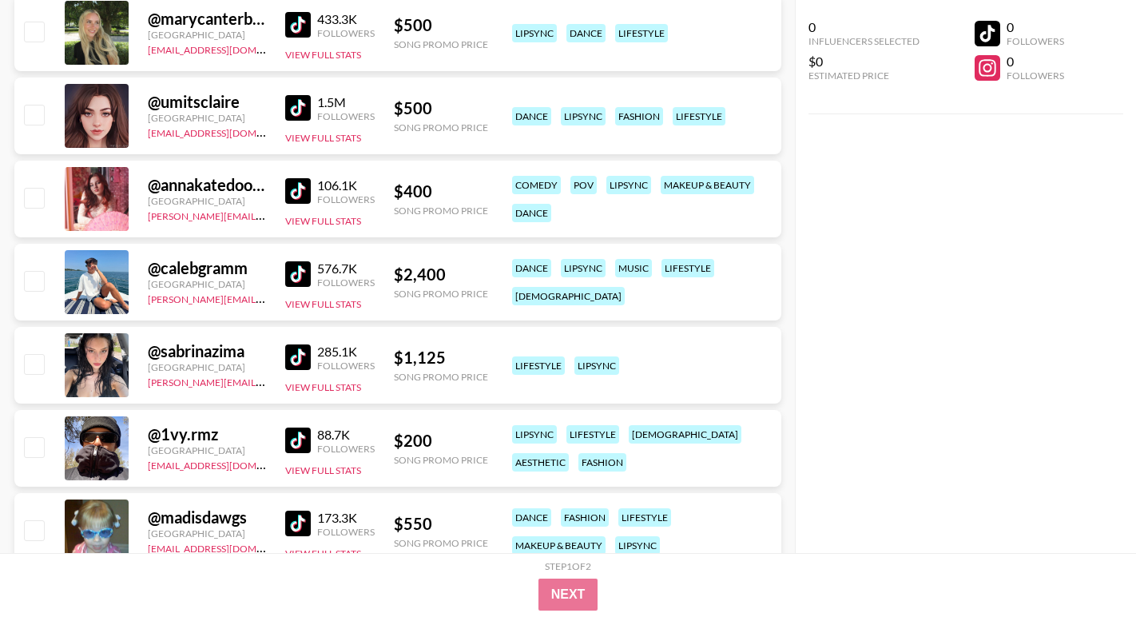
scroll to position [16334, 0]
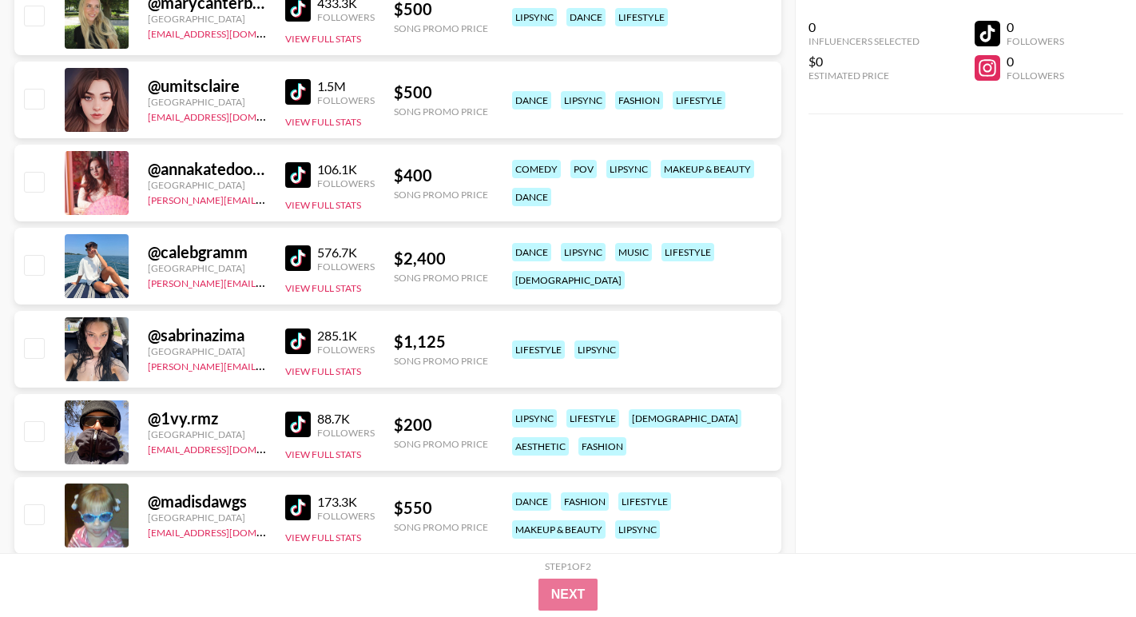
click at [291, 260] on img at bounding box center [298, 258] width 26 height 26
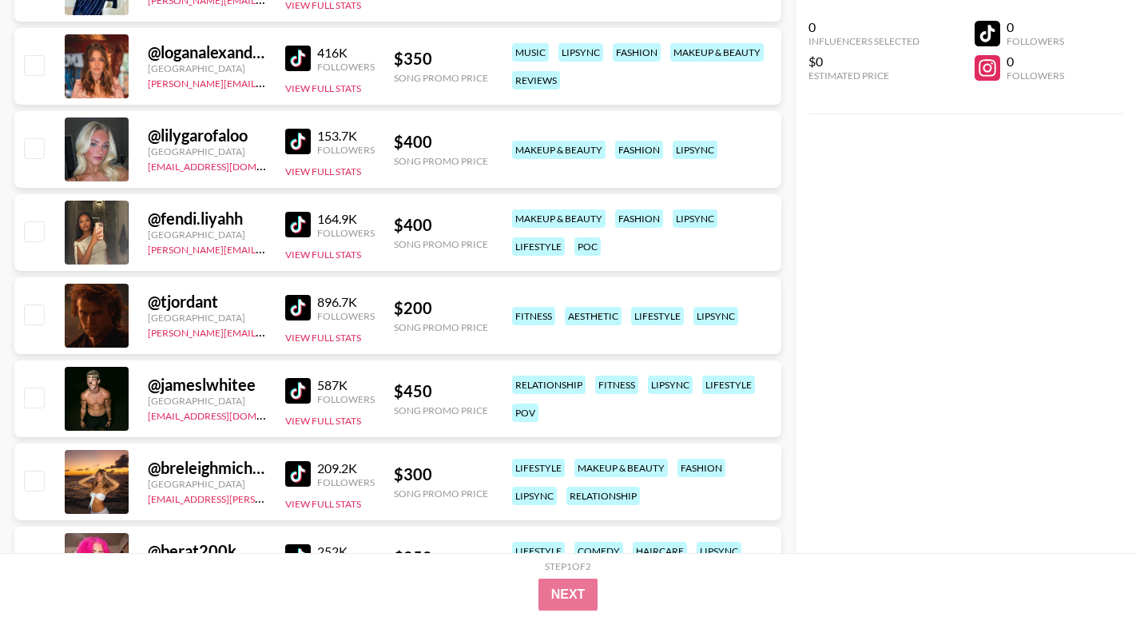
scroll to position [17126, 0]
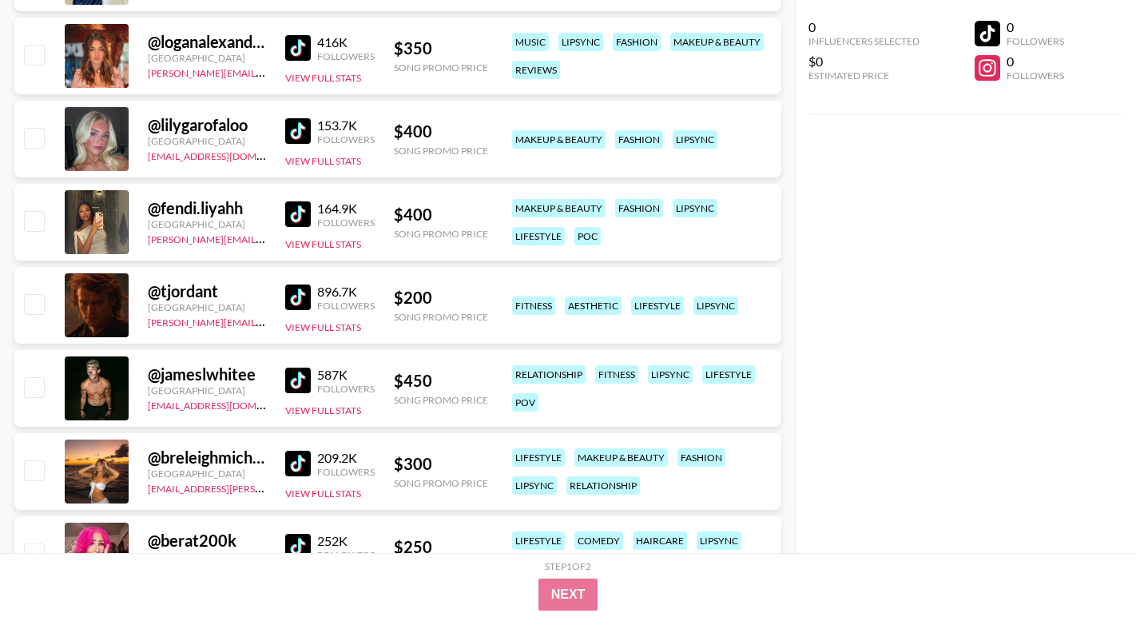
click at [297, 380] on img at bounding box center [298, 381] width 26 height 26
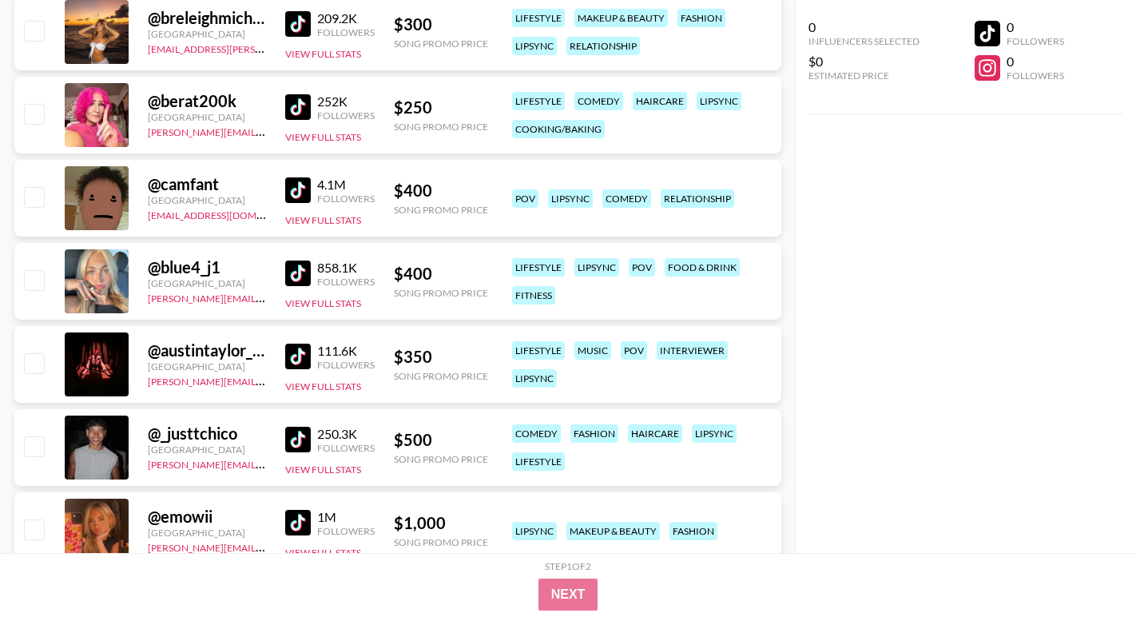
scroll to position [17570, 0]
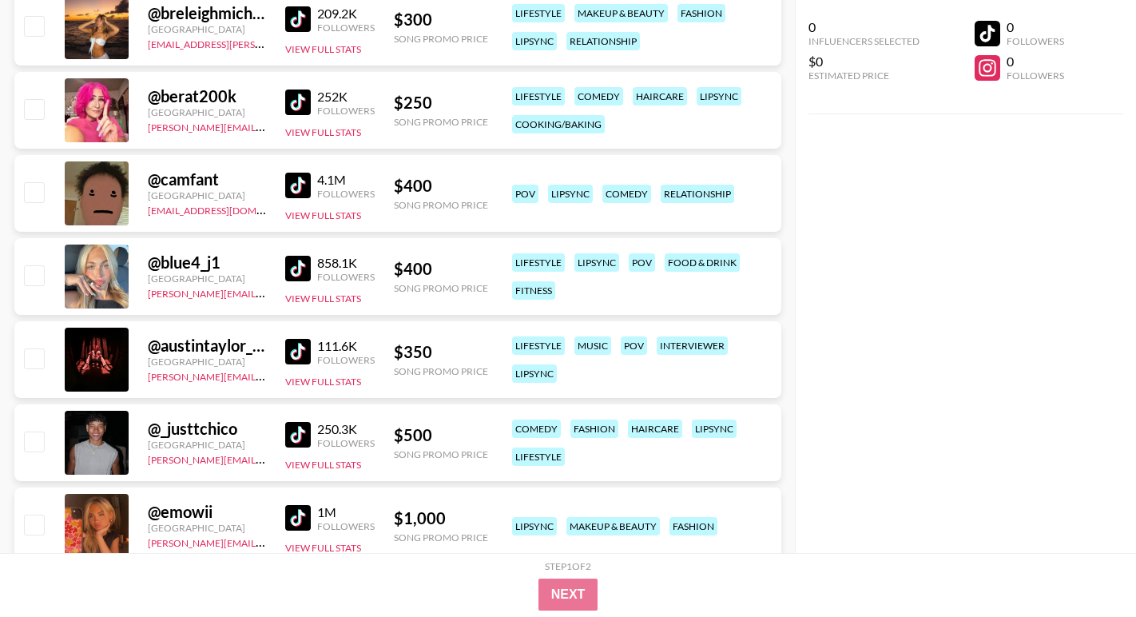
click at [299, 427] on img at bounding box center [298, 435] width 26 height 26
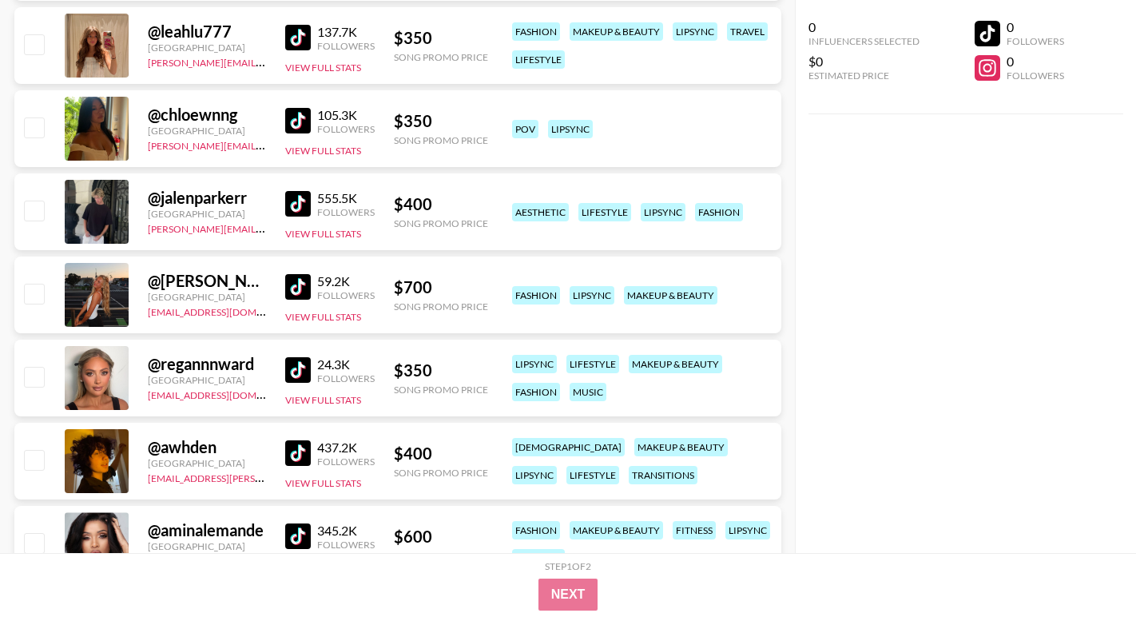
scroll to position [18328, 0]
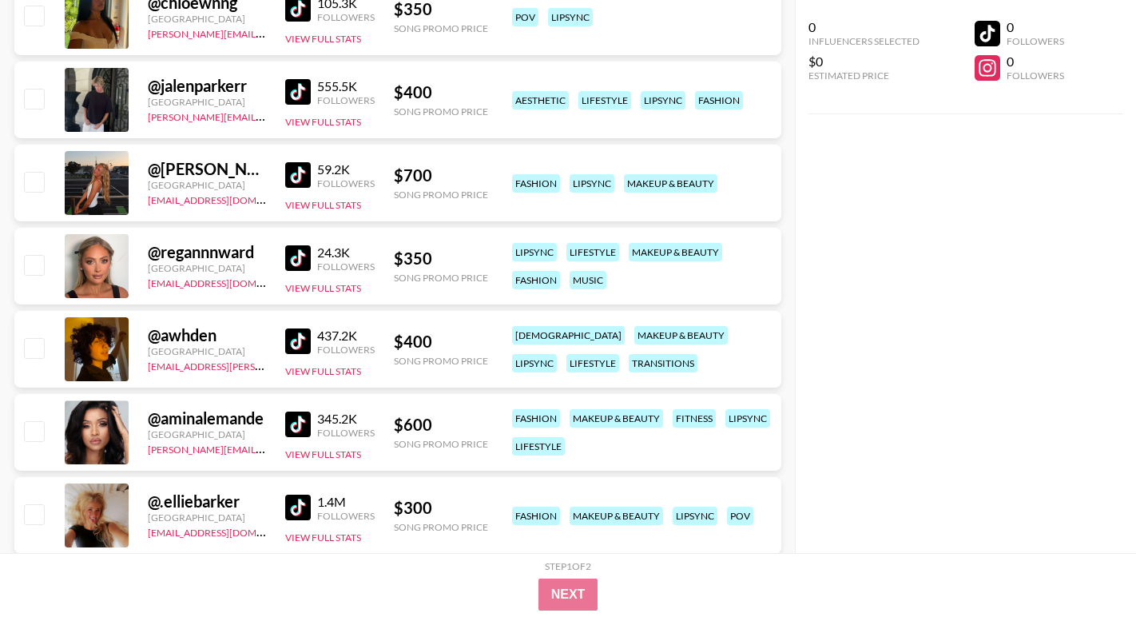
click at [303, 344] on img at bounding box center [298, 341] width 26 height 26
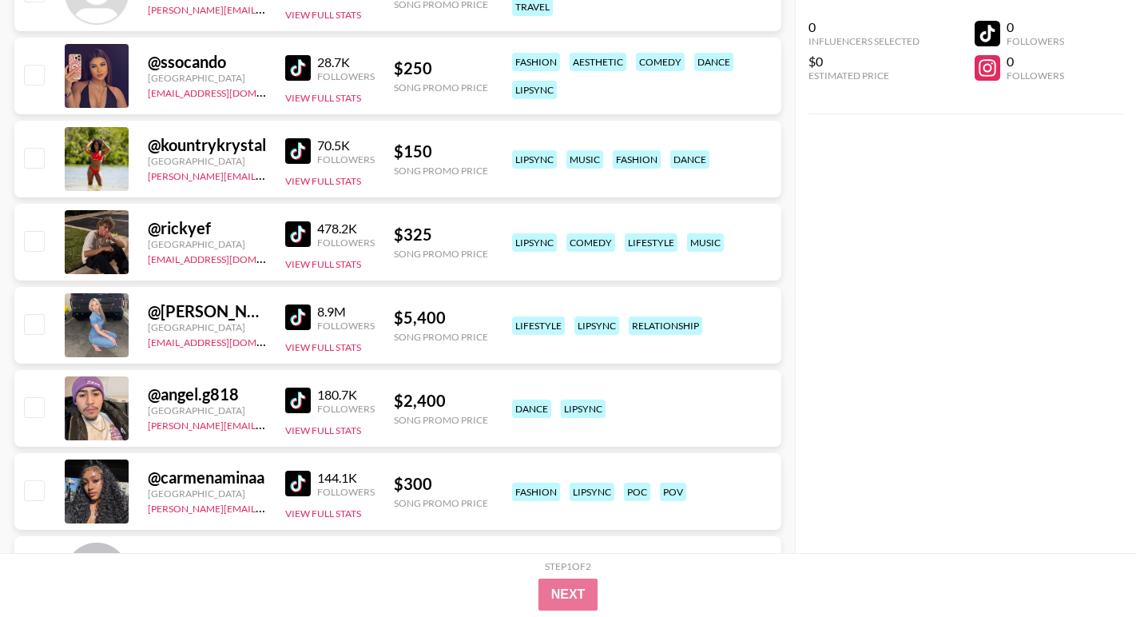
scroll to position [23029, 0]
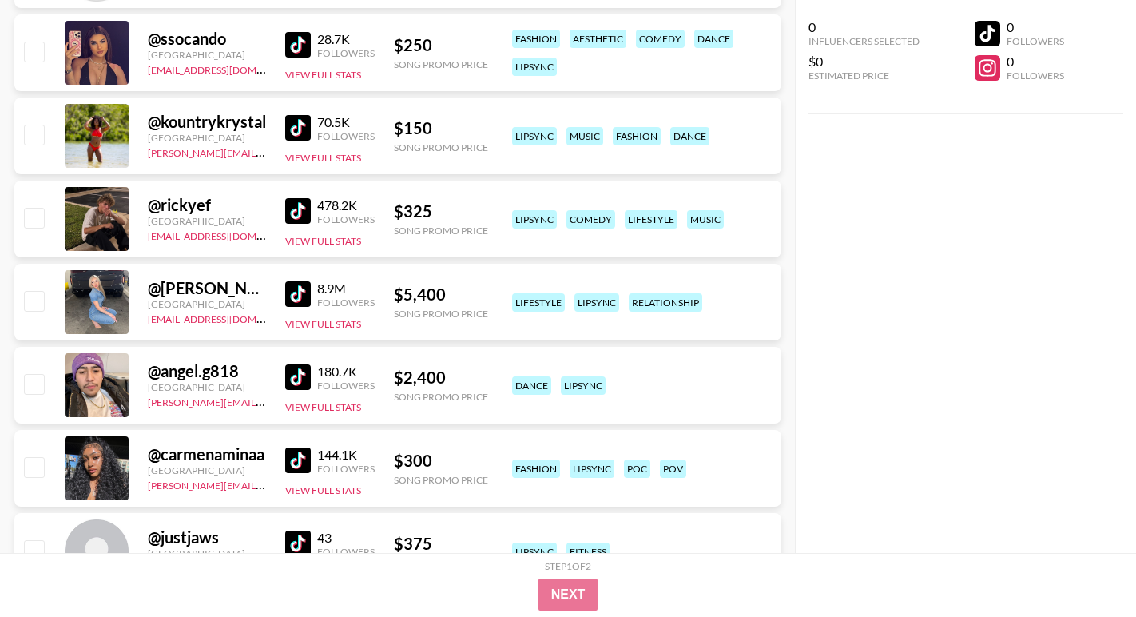
click at [302, 215] on img at bounding box center [298, 211] width 26 height 26
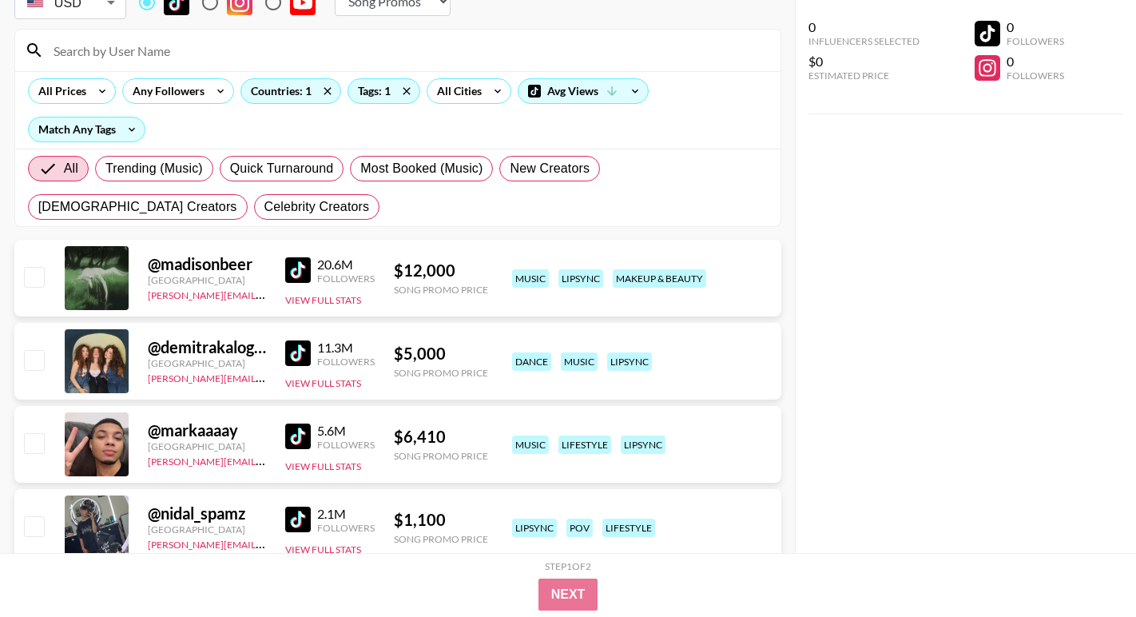
scroll to position [0, 0]
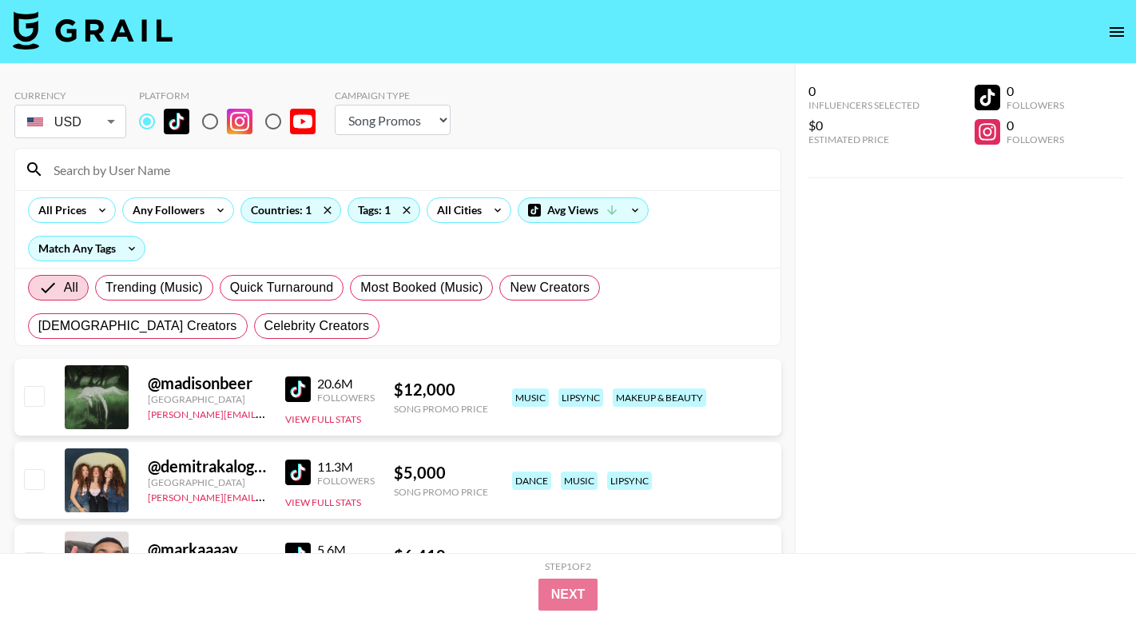
click at [253, 172] on input at bounding box center [407, 170] width 727 height 26
paste input "@fartsmella_02"
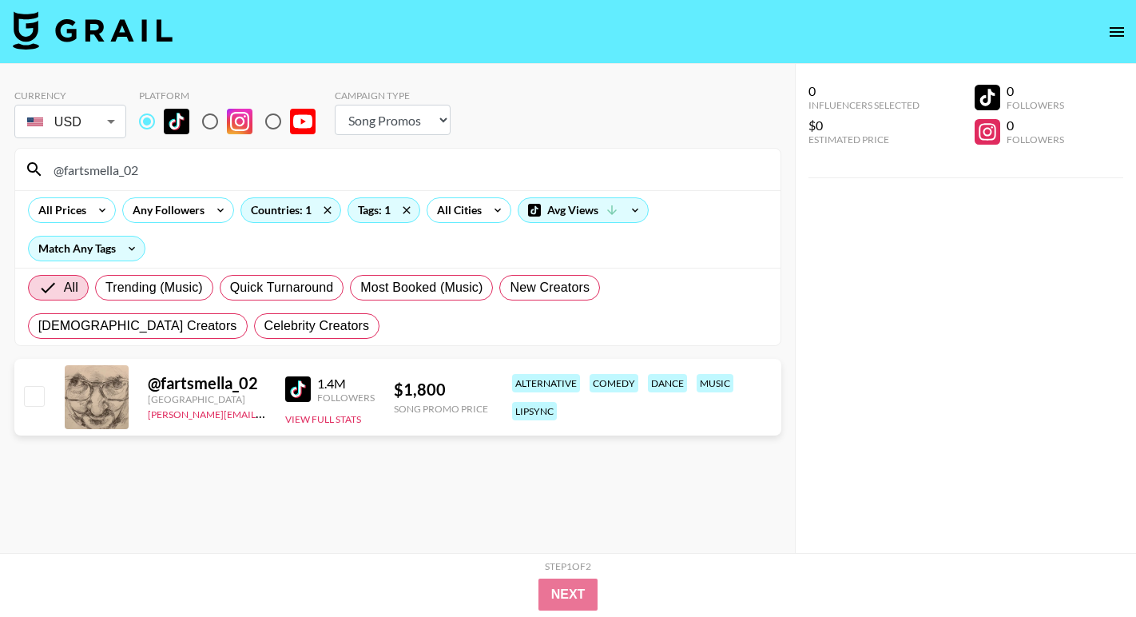
drag, startPoint x: 156, startPoint y: 165, endPoint x: 4, endPoint y: 157, distance: 152.0
click at [4, 157] on div "Currency USD USD ​ Platform Campaign Type Choose Type... Song Promos Brand Prom…" at bounding box center [397, 340] width 795 height 553
paste input "sierrapetrossi"
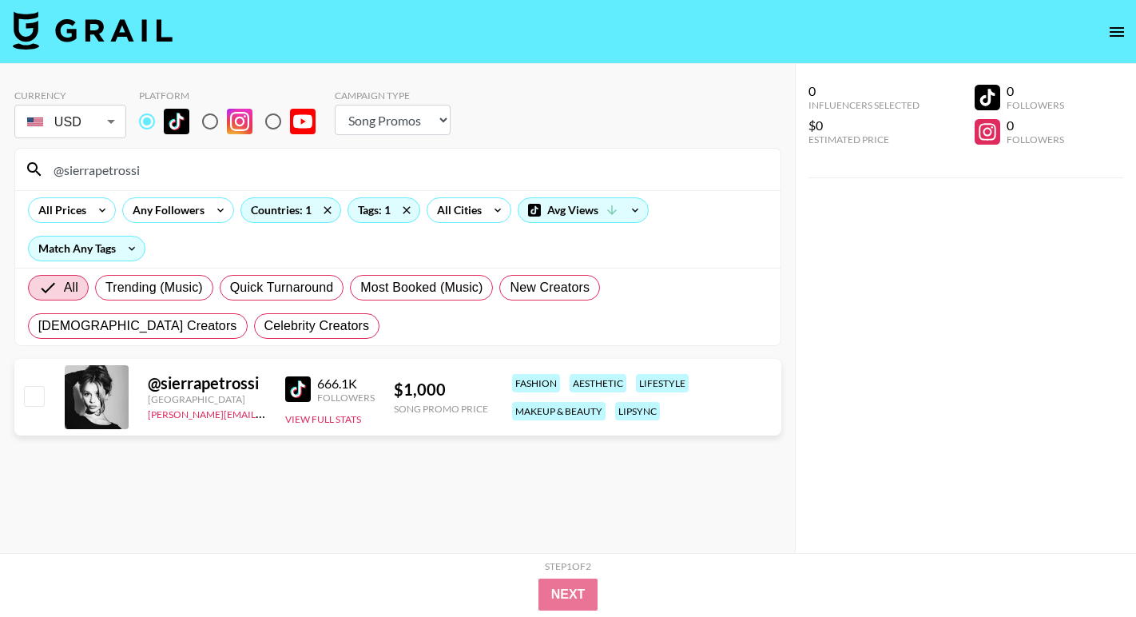
type input "@sierrapetrossi"
